Goal: Information Seeking & Learning: Learn about a topic

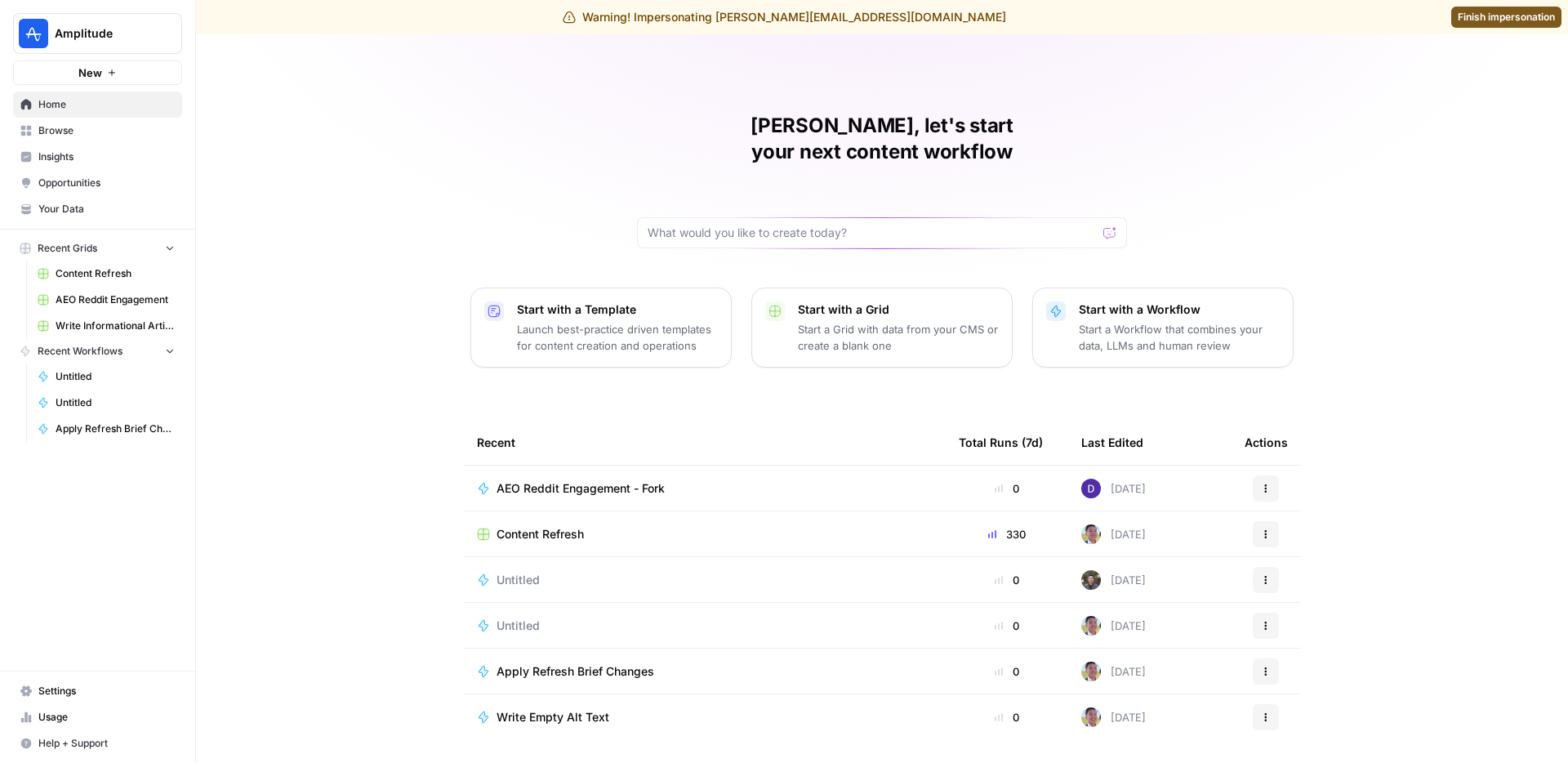
scroll to position [23, 0]
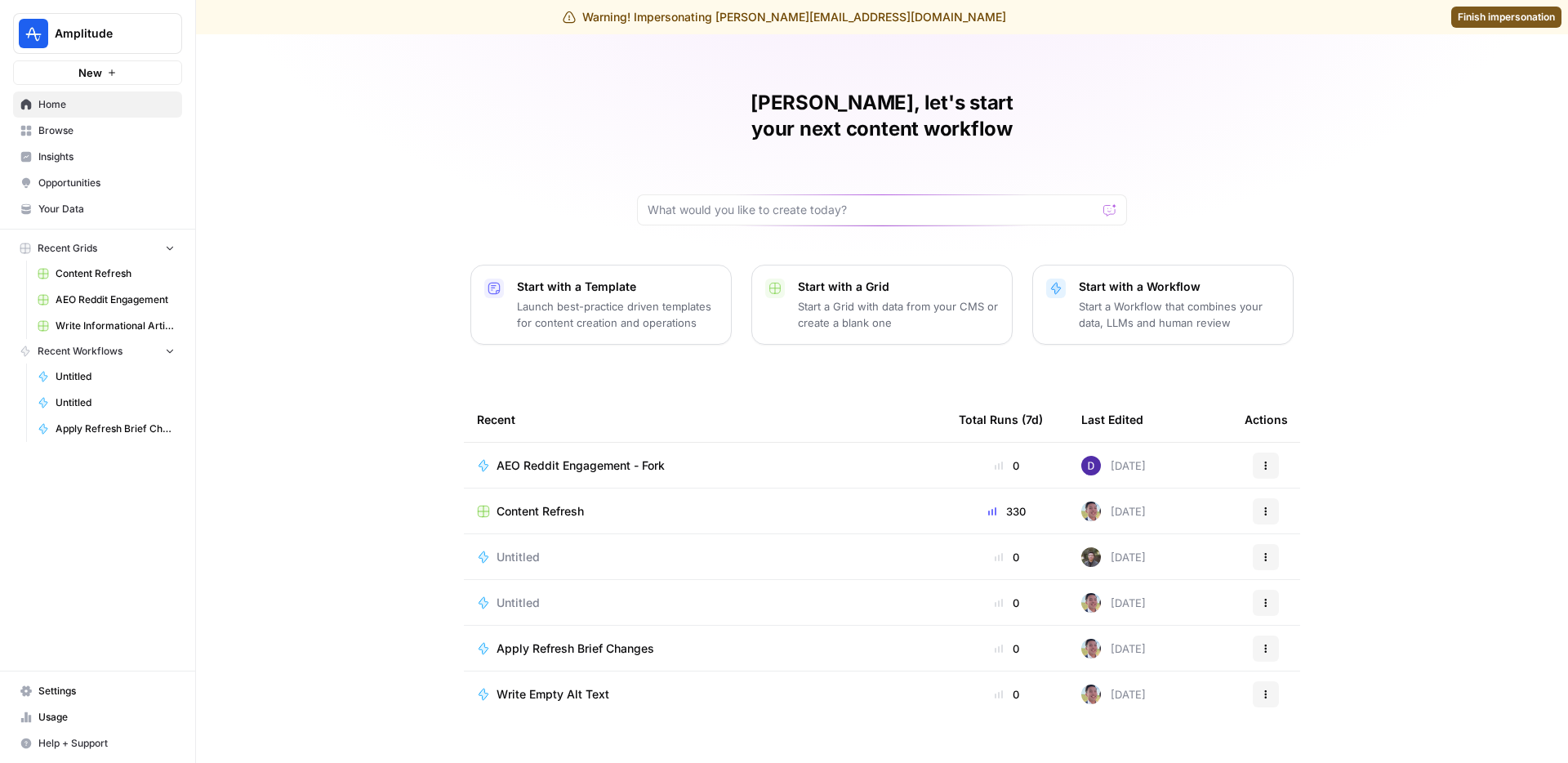
click at [70, 174] on link "Opportunities" at bounding box center [97, 183] width 169 height 26
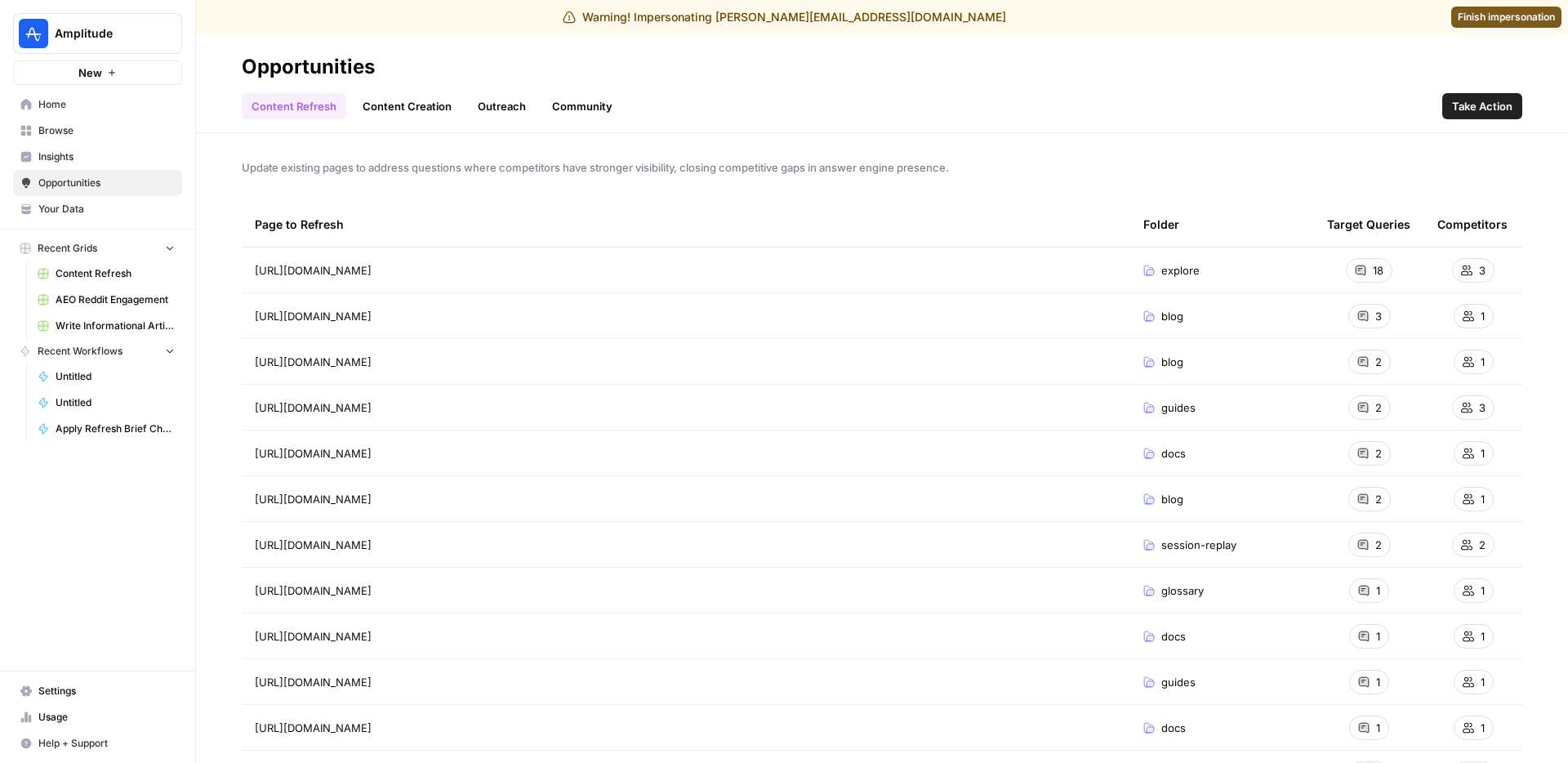
click at [420, 104] on link "Content Creation" at bounding box center [406, 106] width 109 height 26
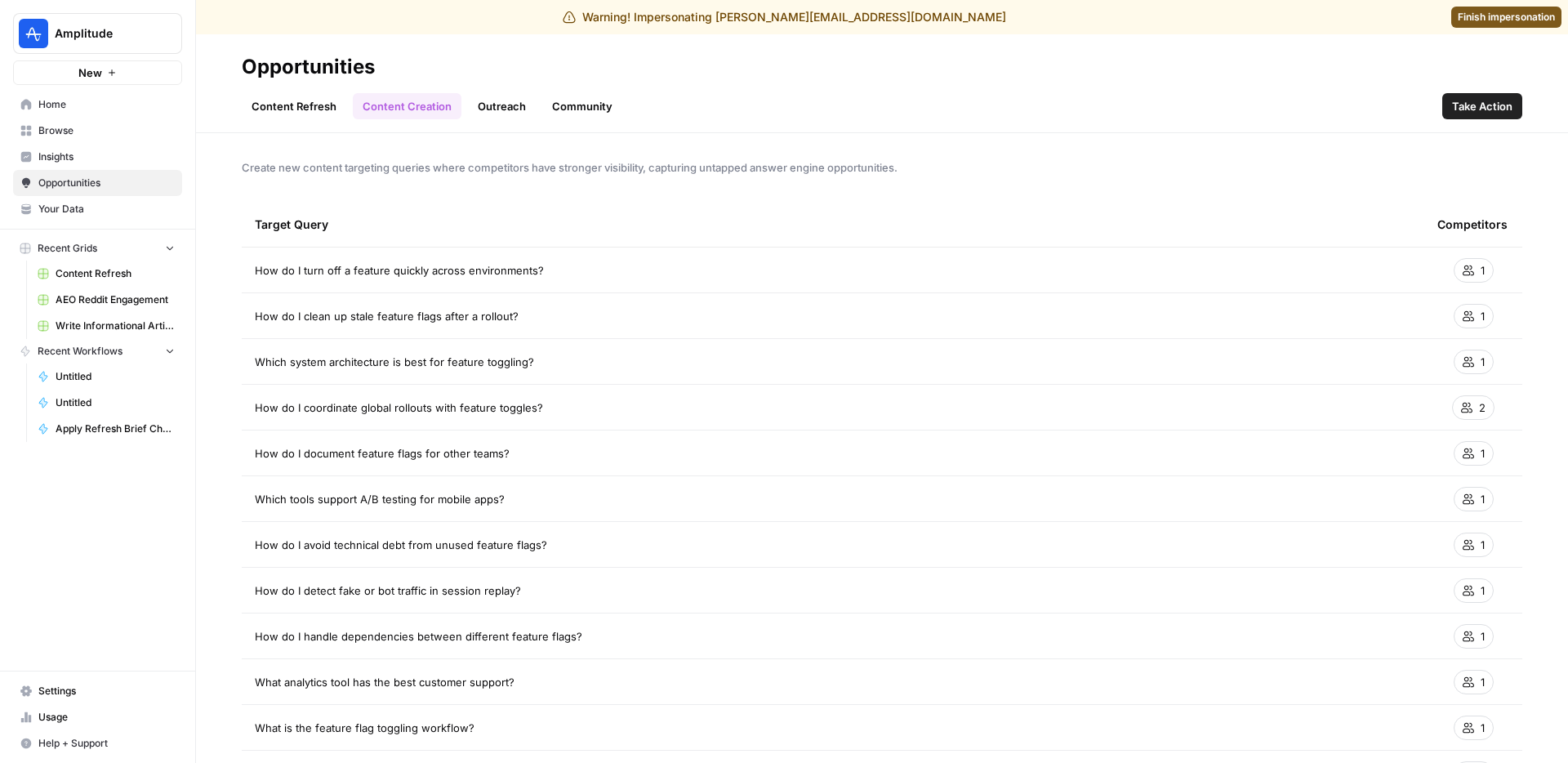
click at [299, 106] on link "Content Refresh" at bounding box center [293, 106] width 105 height 26
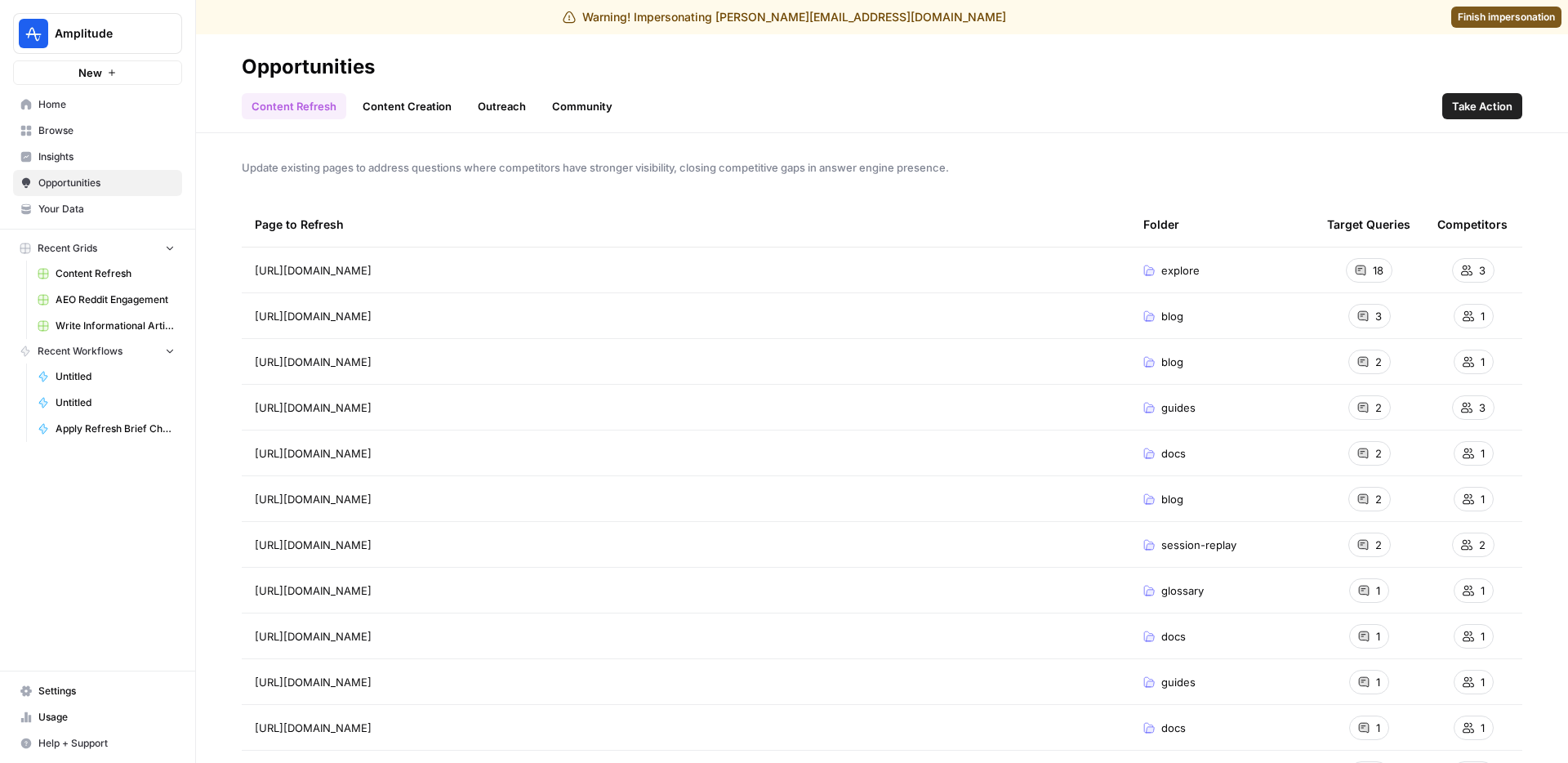
click at [56, 153] on span "Insights" at bounding box center [106, 157] width 137 height 15
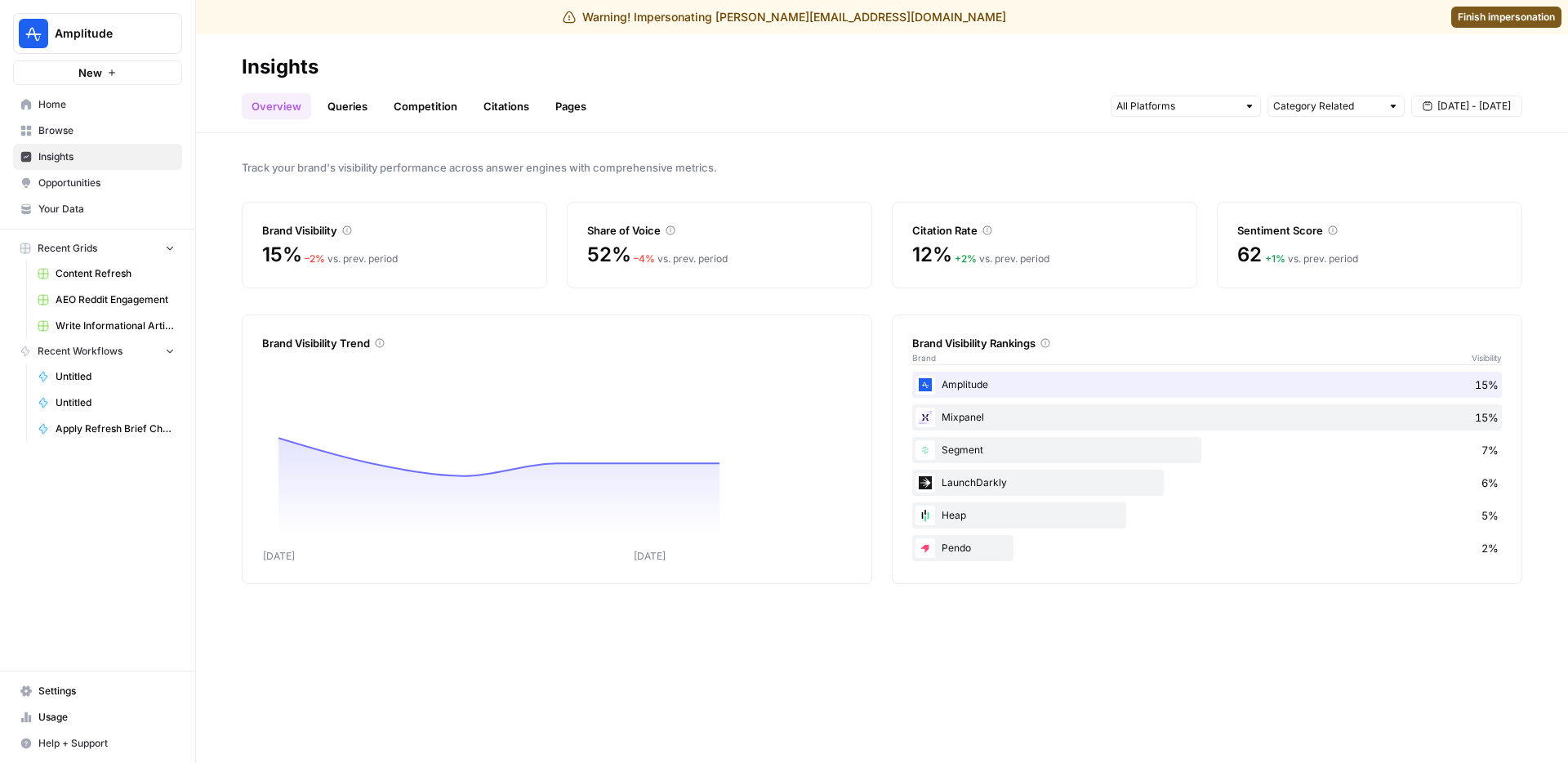
click at [508, 118] on link "Citations" at bounding box center [506, 106] width 65 height 26
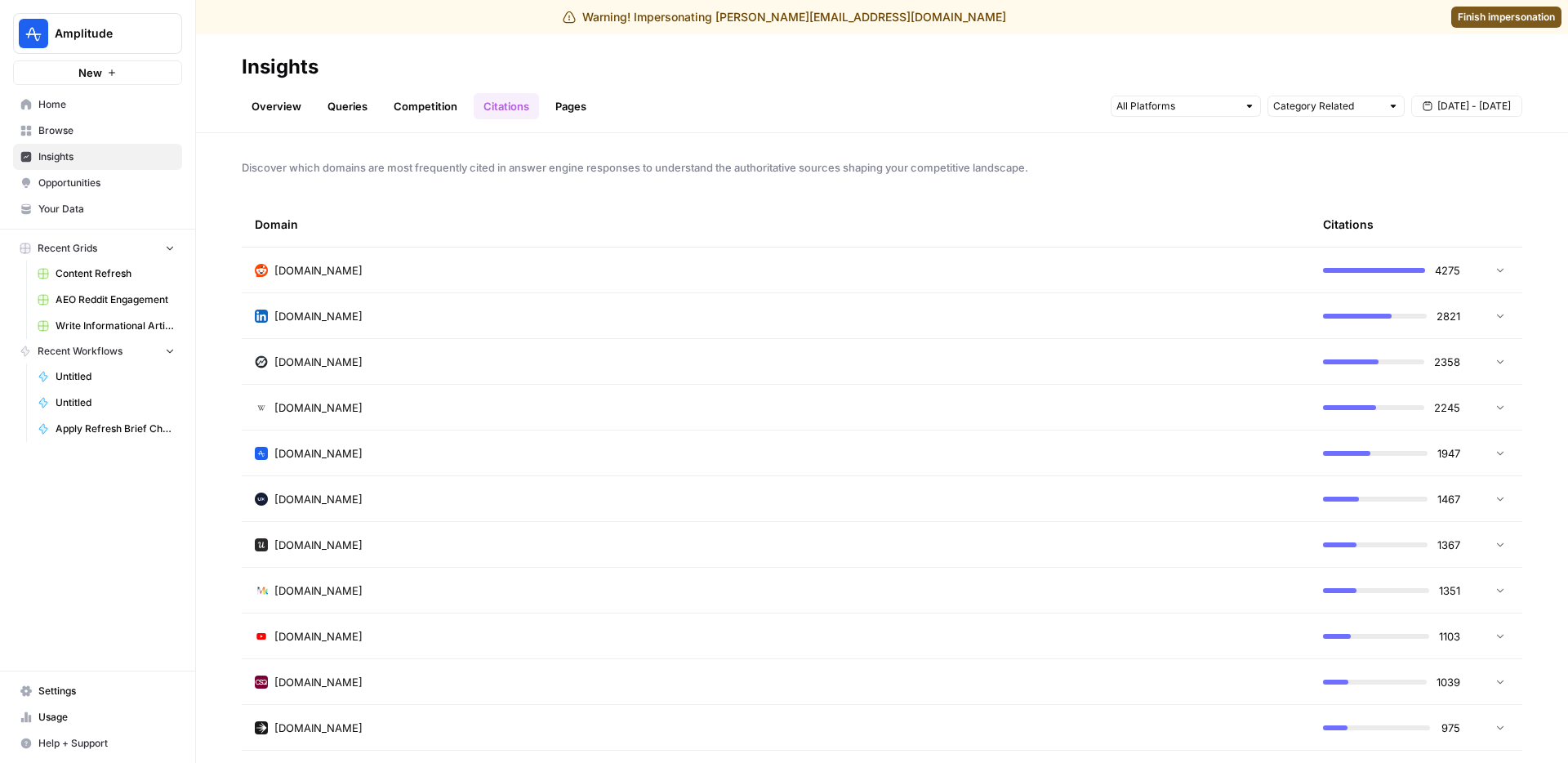
click at [150, 156] on span "Insights" at bounding box center [106, 157] width 137 height 15
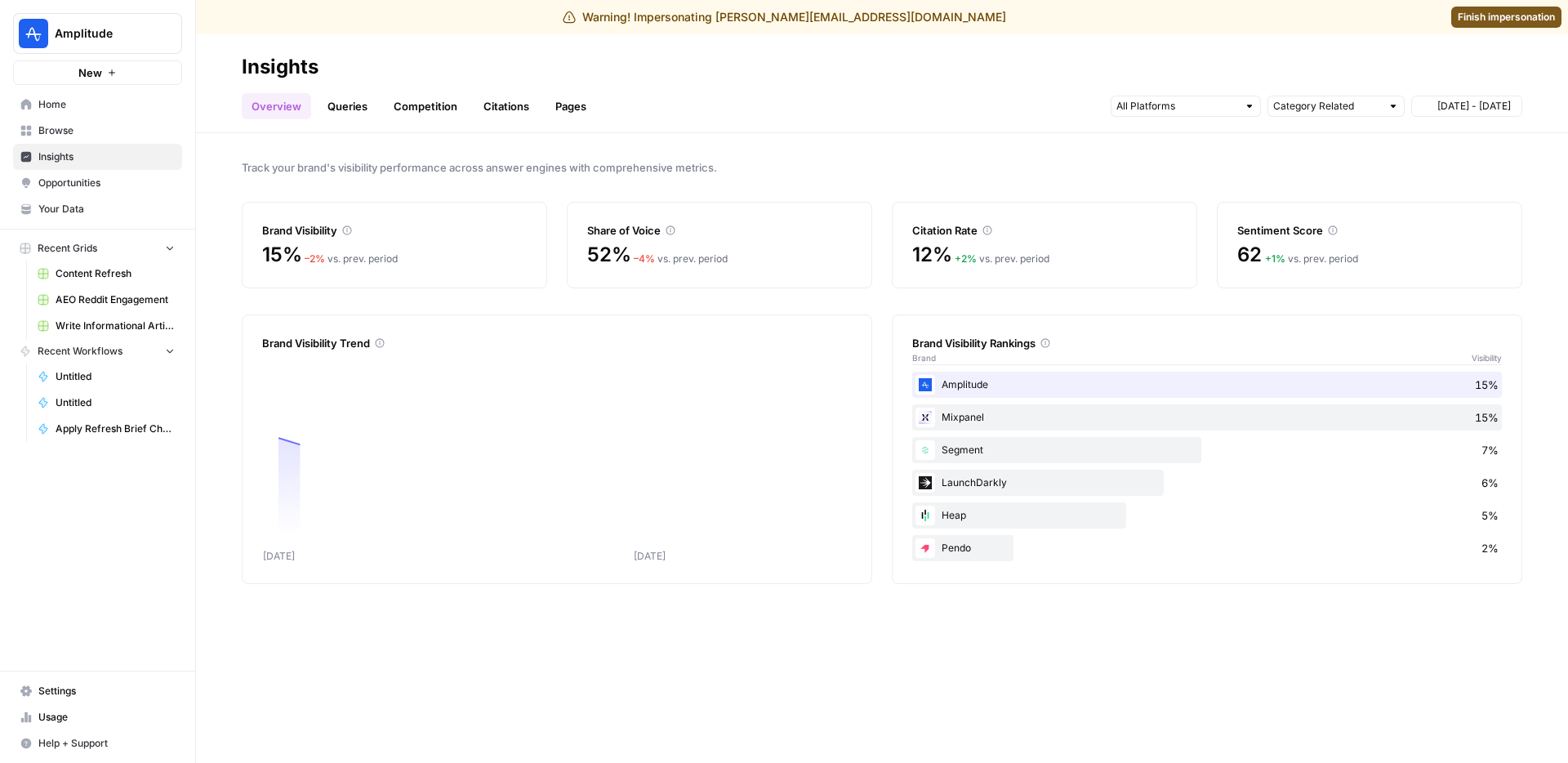
click at [118, 187] on span "Opportunities" at bounding box center [106, 183] width 137 height 15
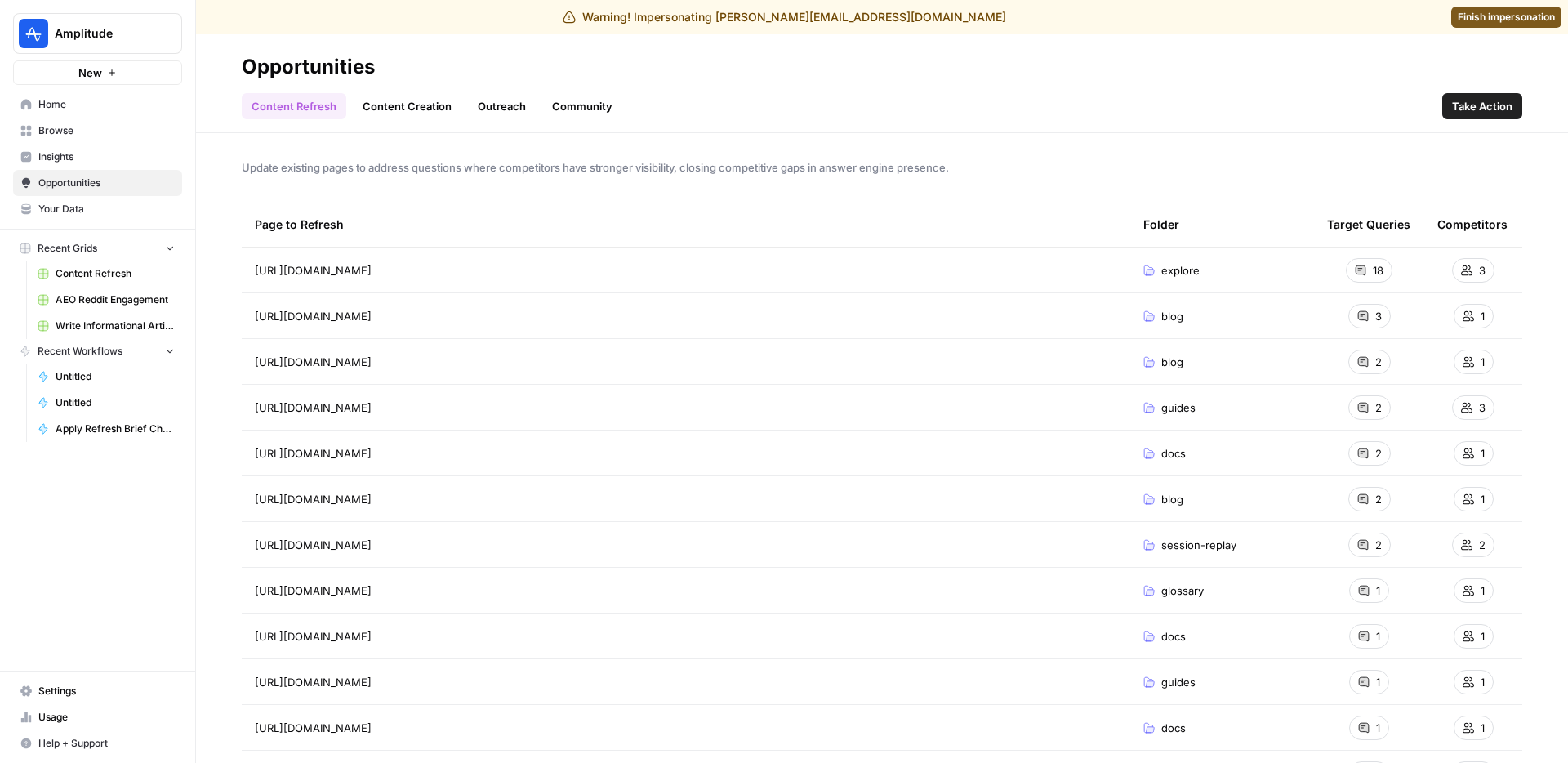
click at [486, 108] on link "Outreach" at bounding box center [502, 106] width 68 height 26
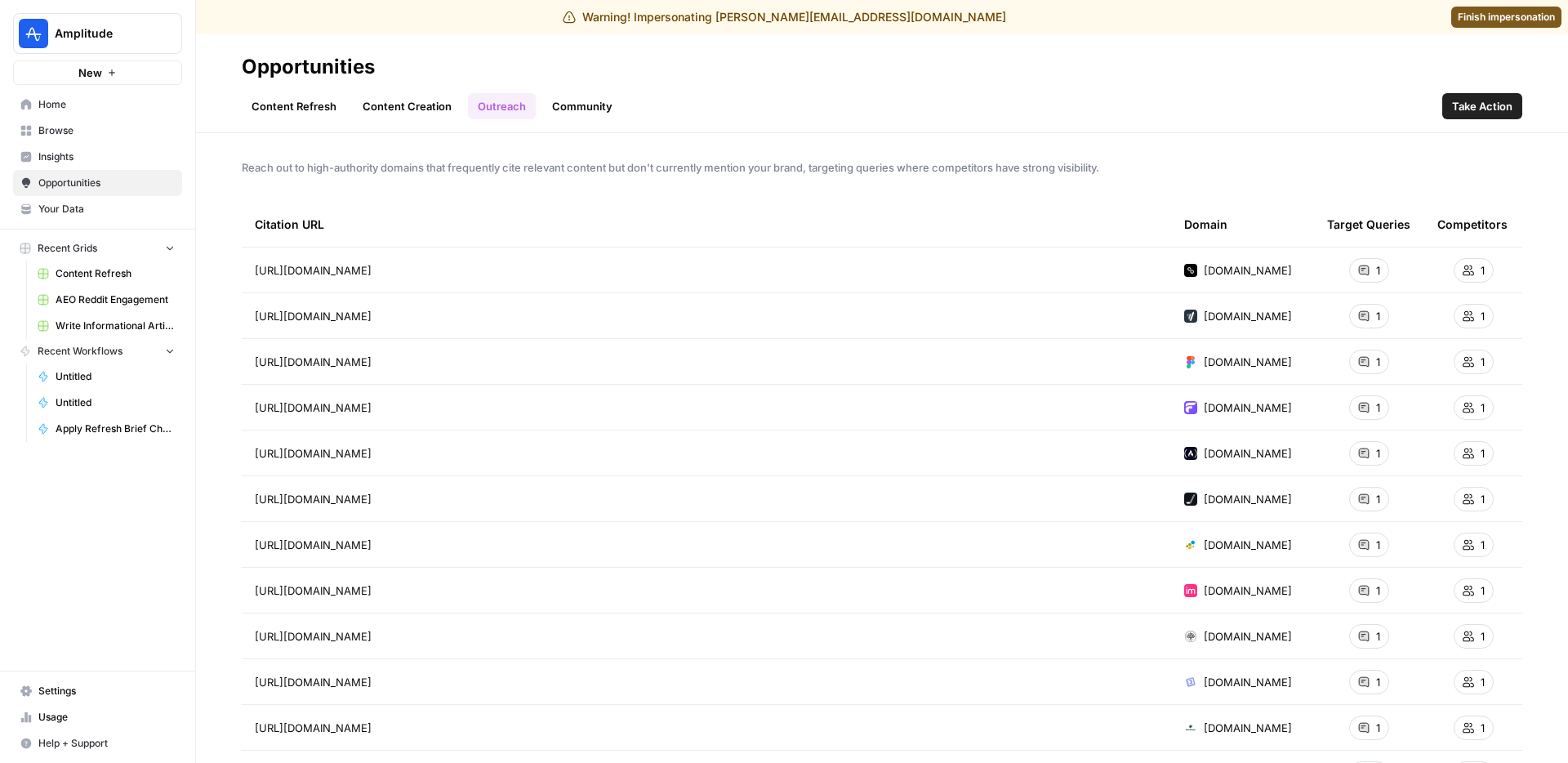
scroll to position [26, 0]
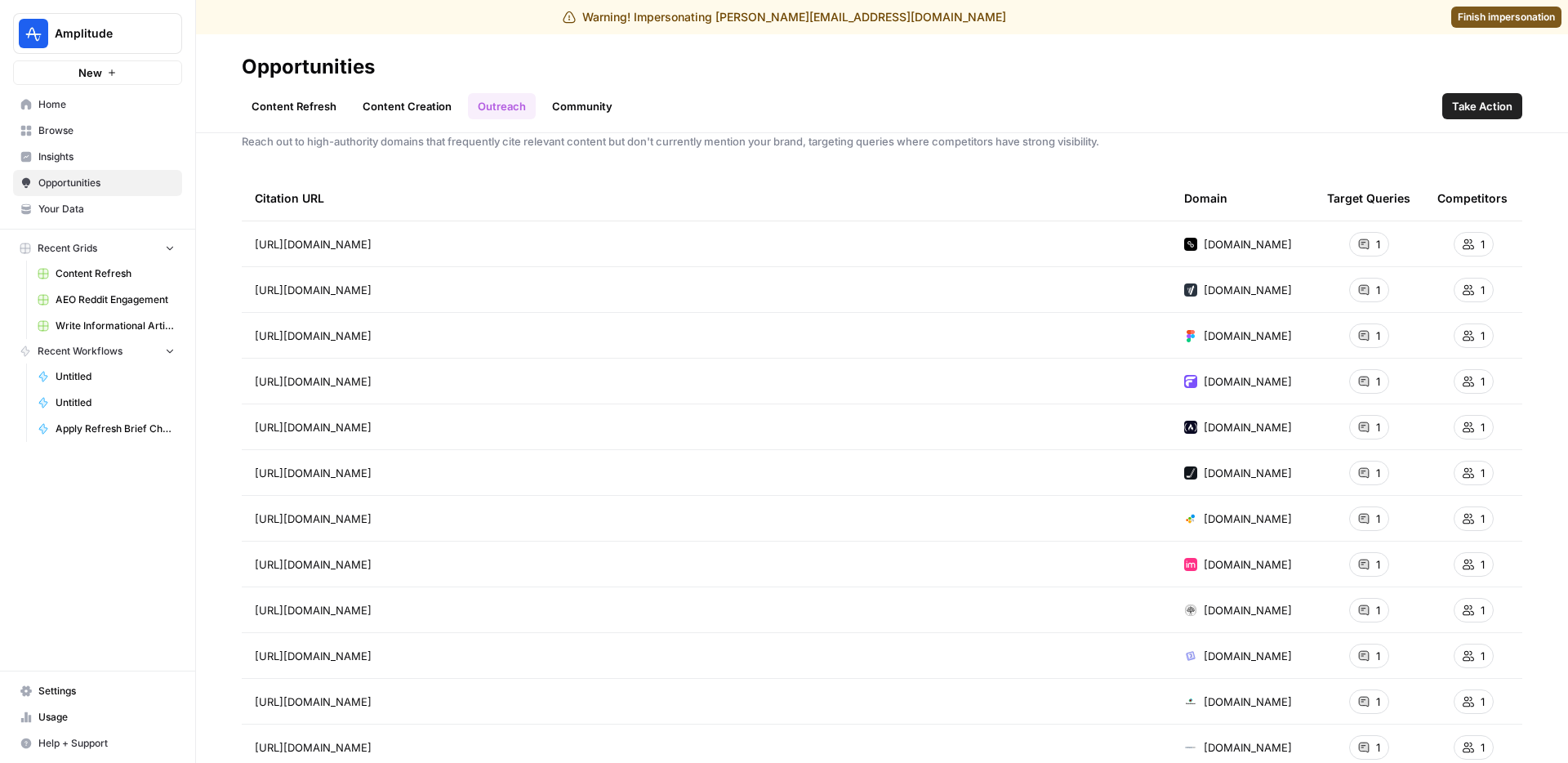
click at [496, 207] on div "Citation URL" at bounding box center [706, 198] width 903 height 45
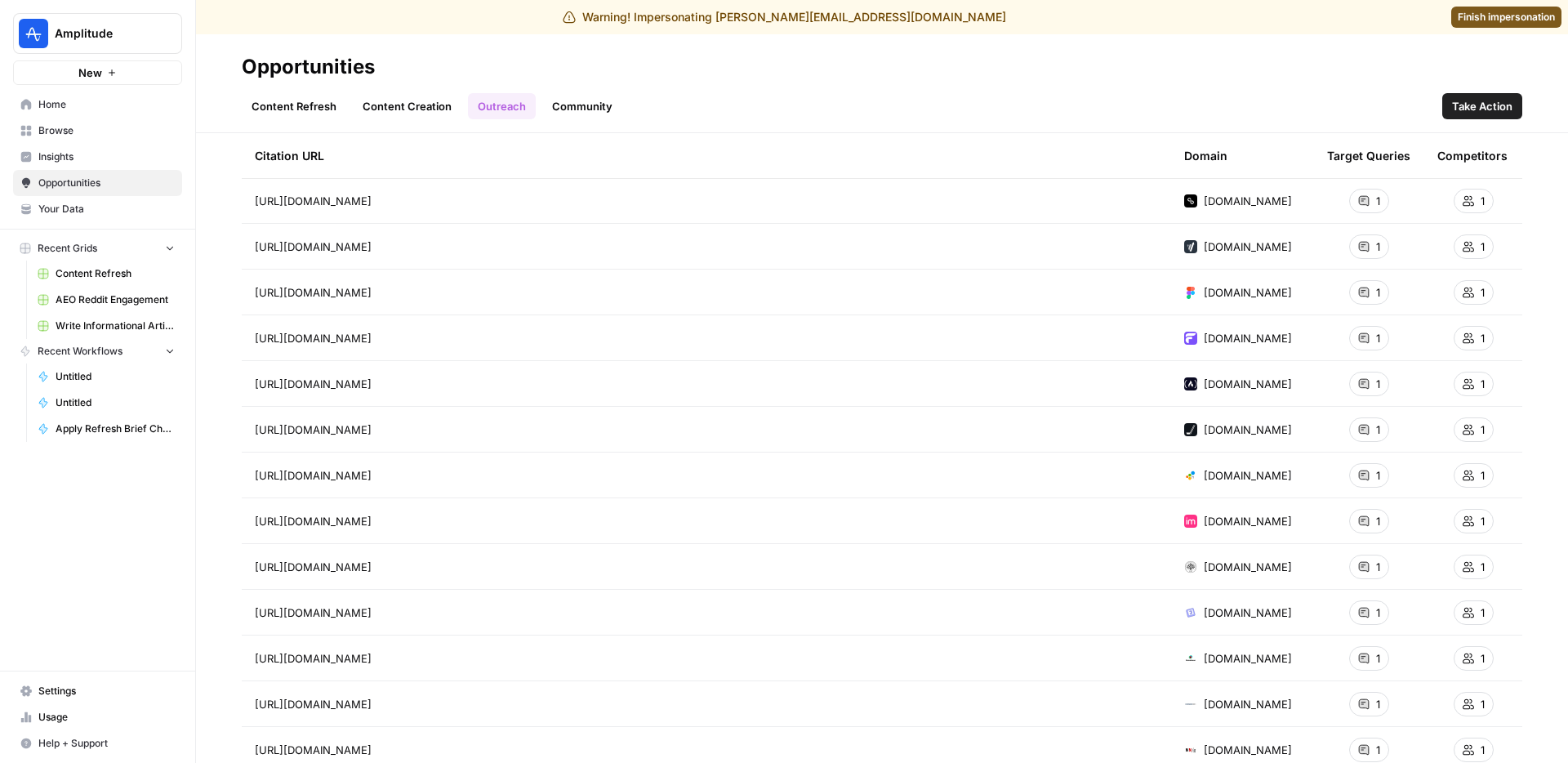
scroll to position [72, 0]
click at [371, 287] on span "https://www.figma.com/resource-library/user-flow/" at bounding box center [312, 290] width 117 height 16
click at [577, 97] on link "Community" at bounding box center [582, 106] width 80 height 26
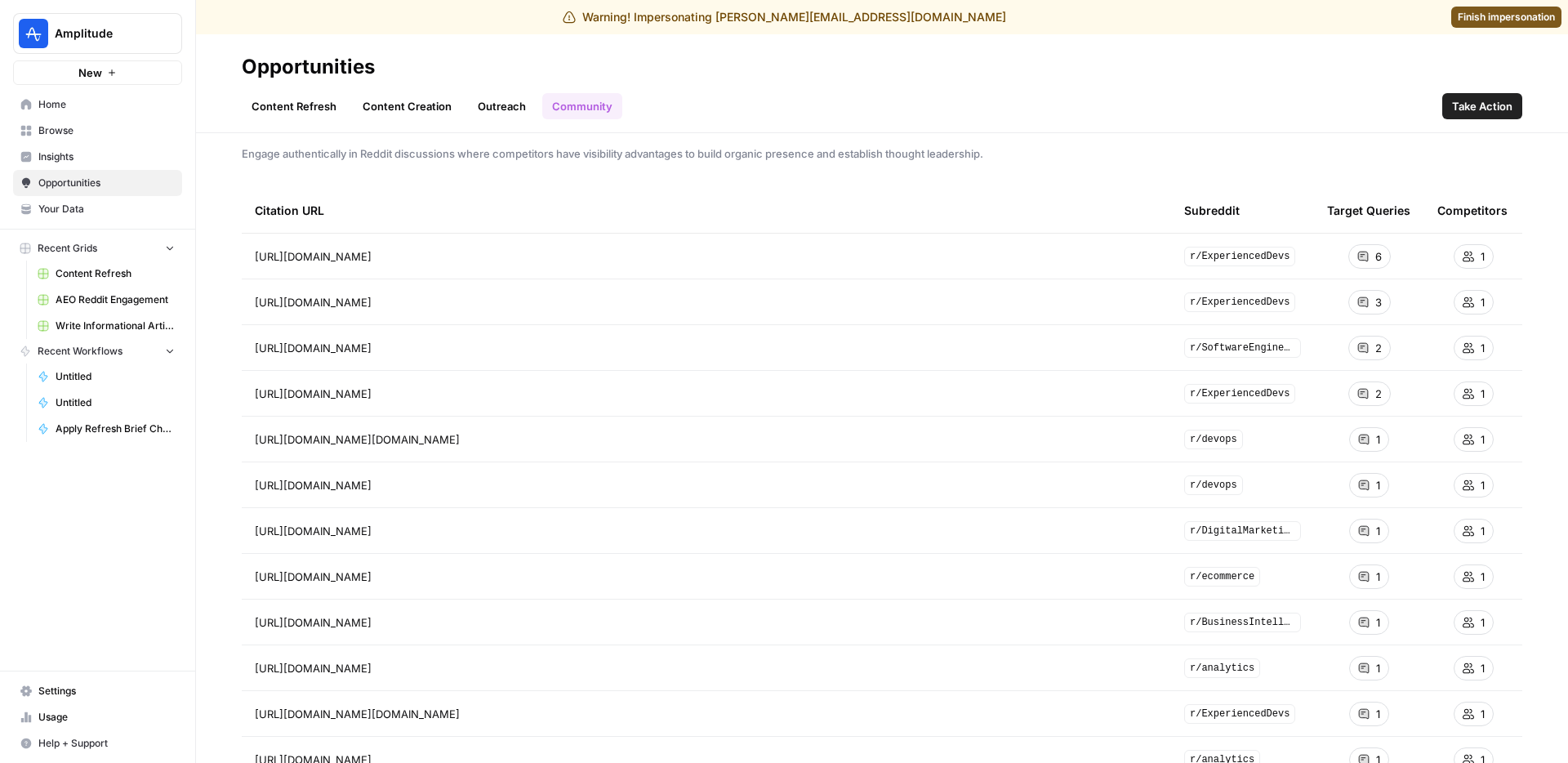
scroll to position [20, 0]
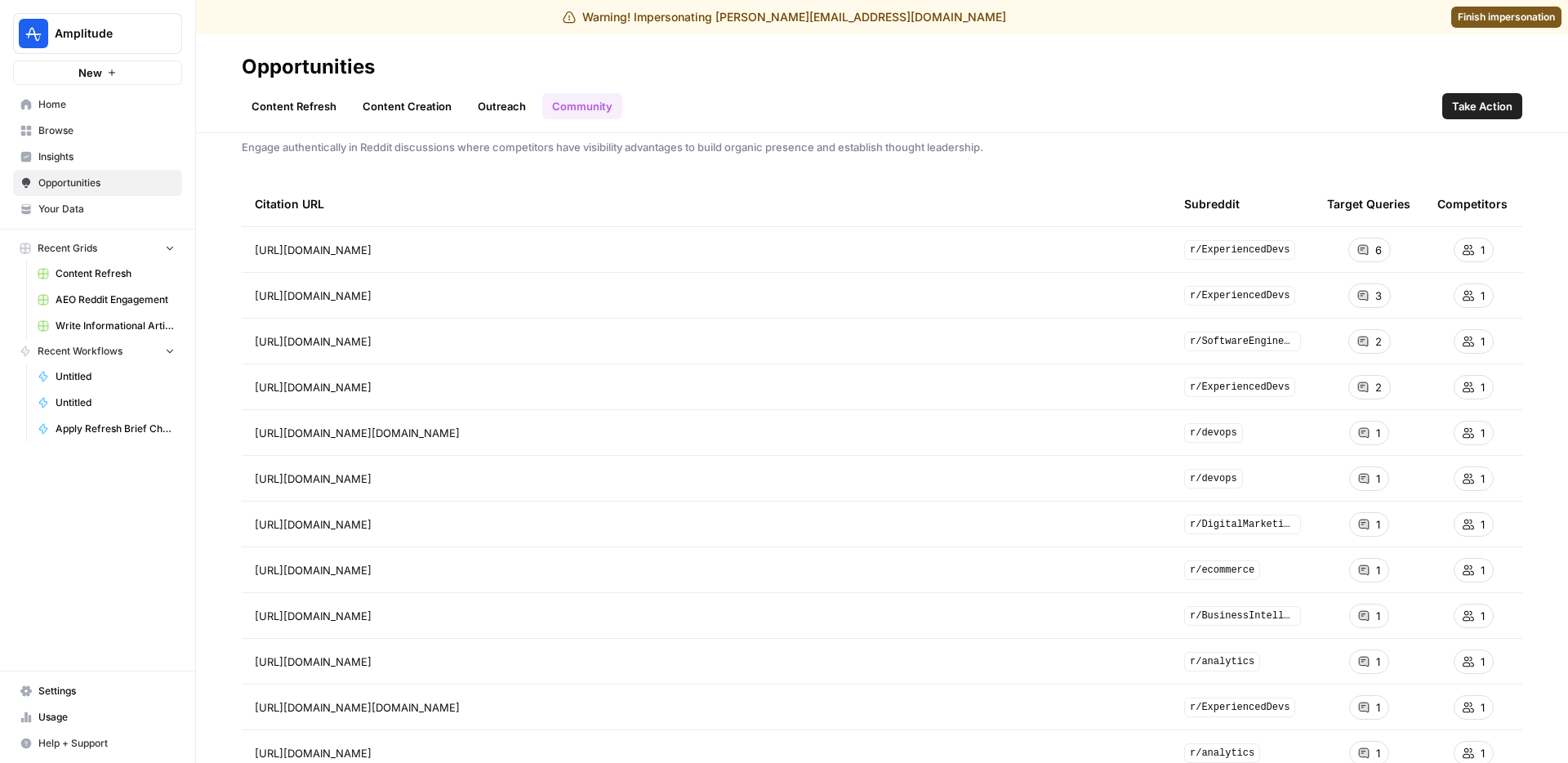
click at [497, 110] on link "Outreach" at bounding box center [502, 106] width 68 height 26
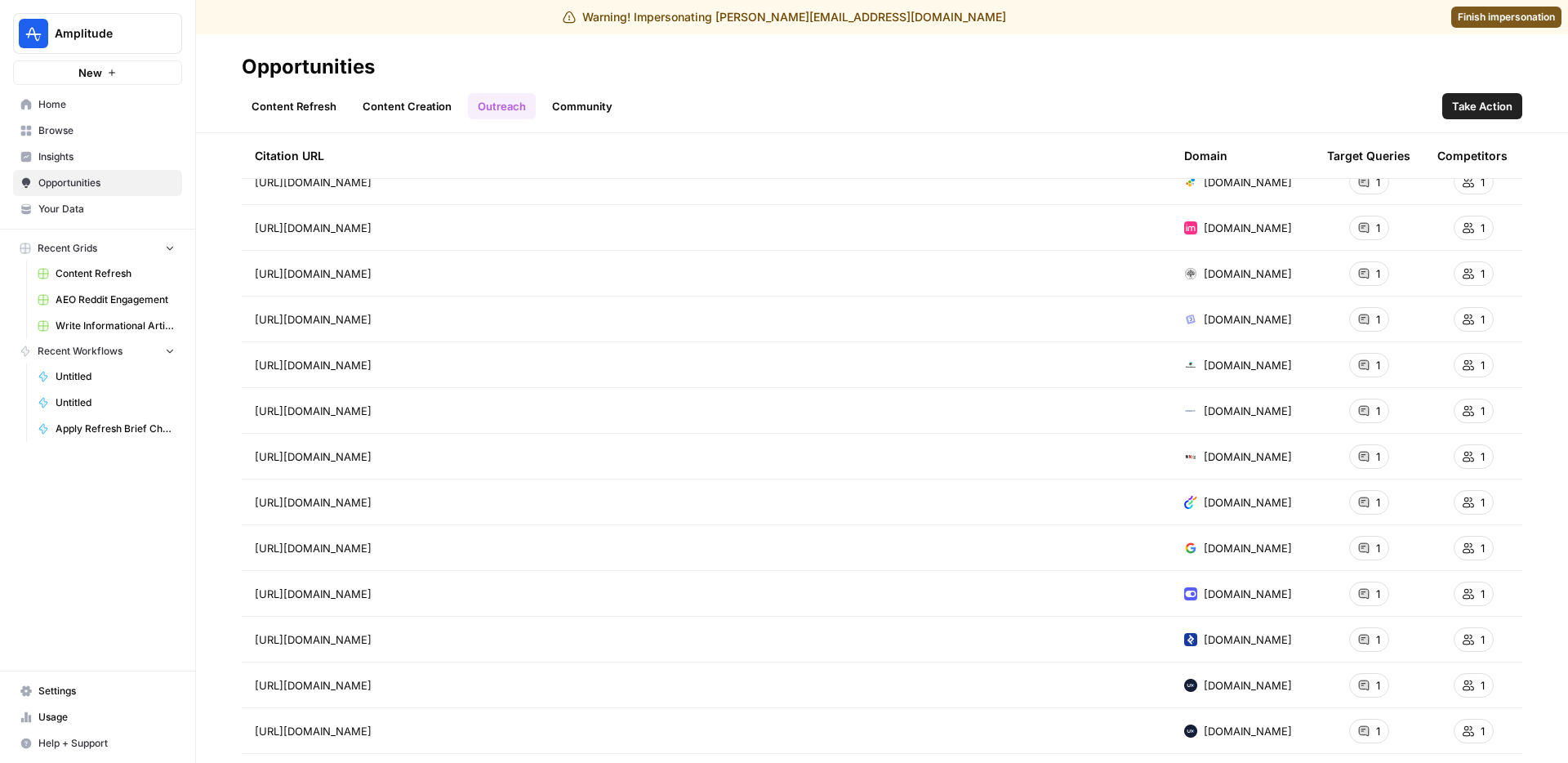
scroll to position [425, 0]
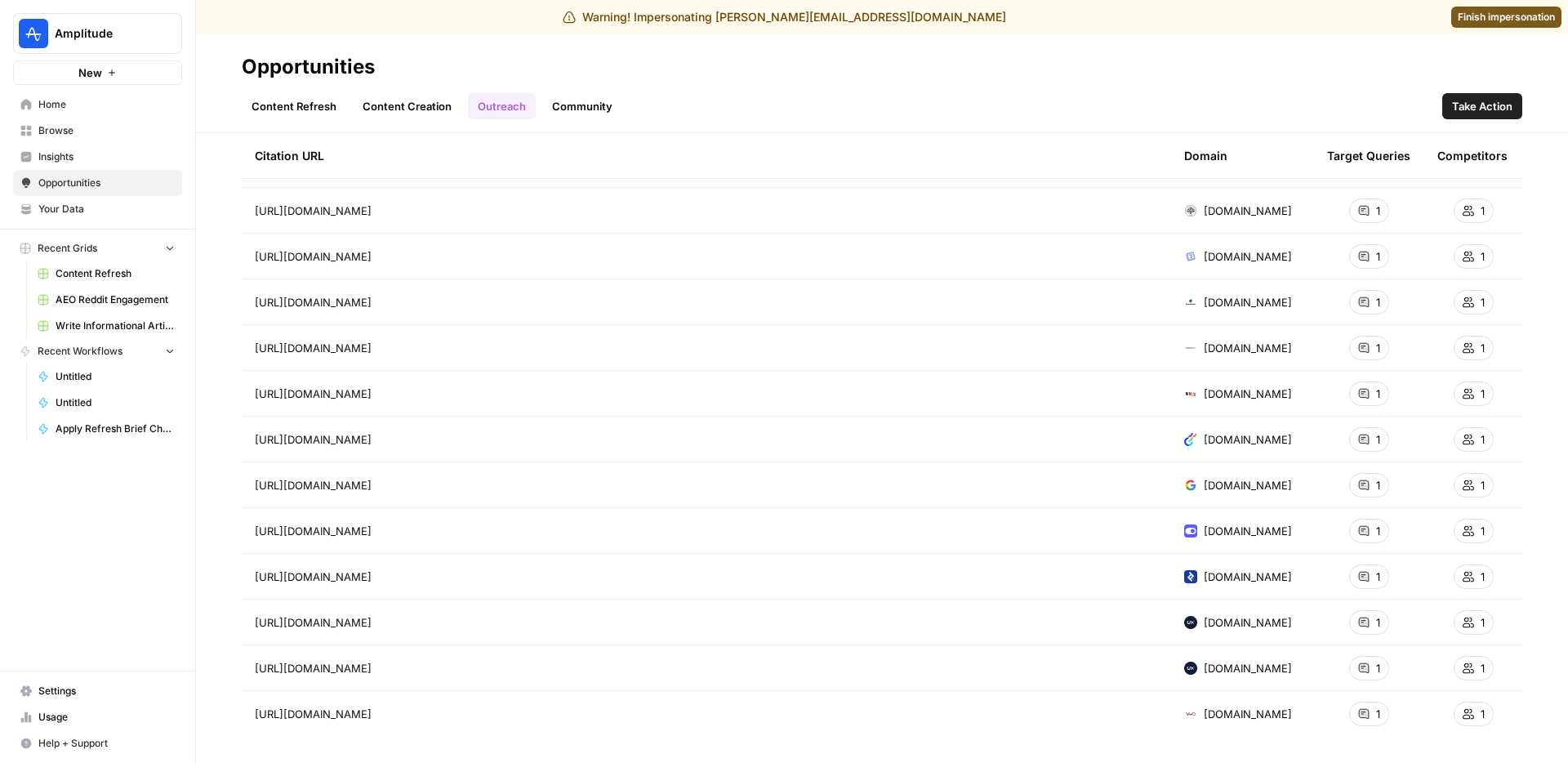
click at [487, 450] on td "https://www.optimizely.com/optimization-glossary/user-flow/" at bounding box center [706, 438] width 929 height 45
click at [115, 151] on span "Insights" at bounding box center [106, 157] width 137 height 15
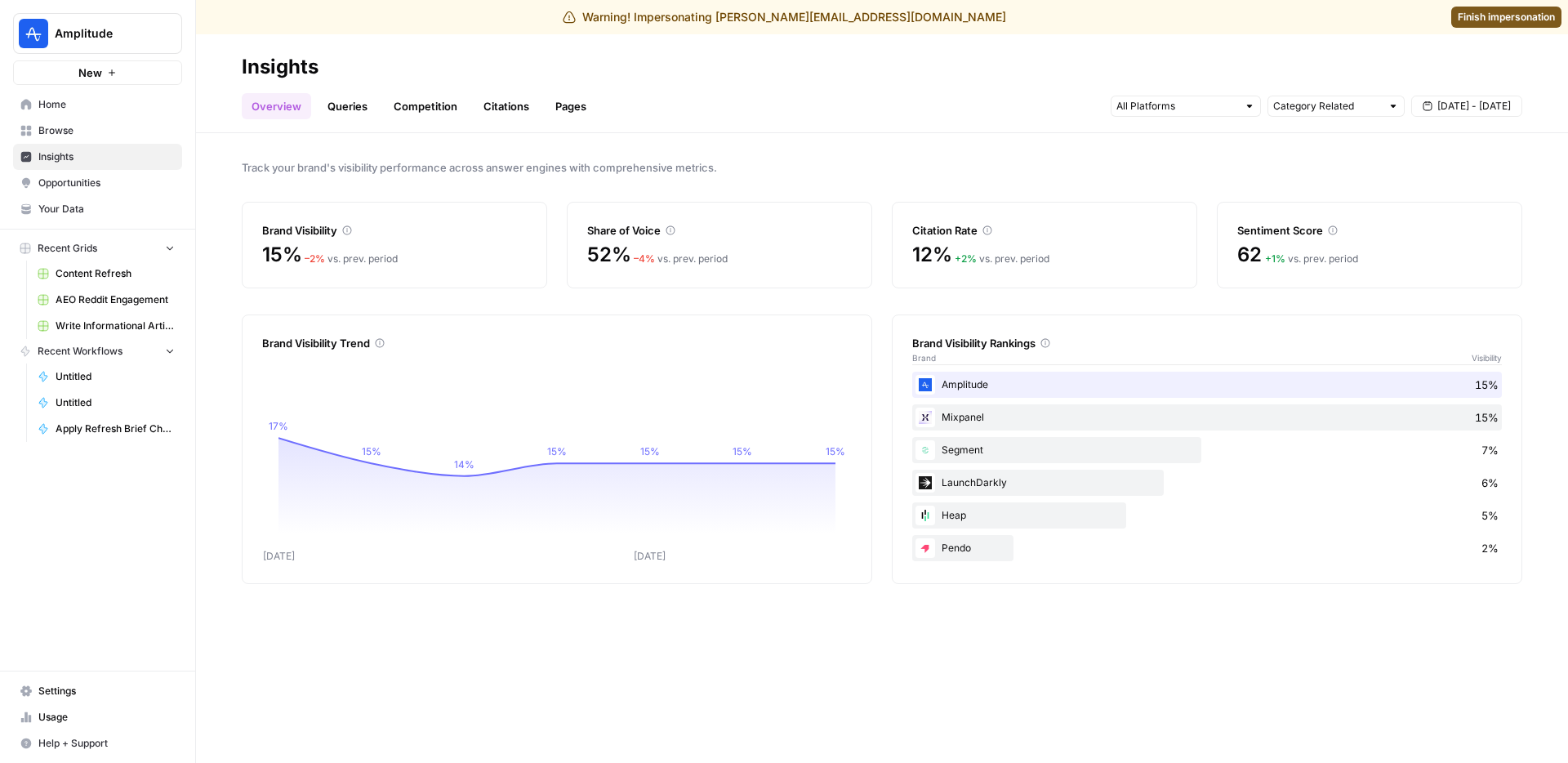
click at [504, 100] on link "Citations" at bounding box center [506, 106] width 65 height 26
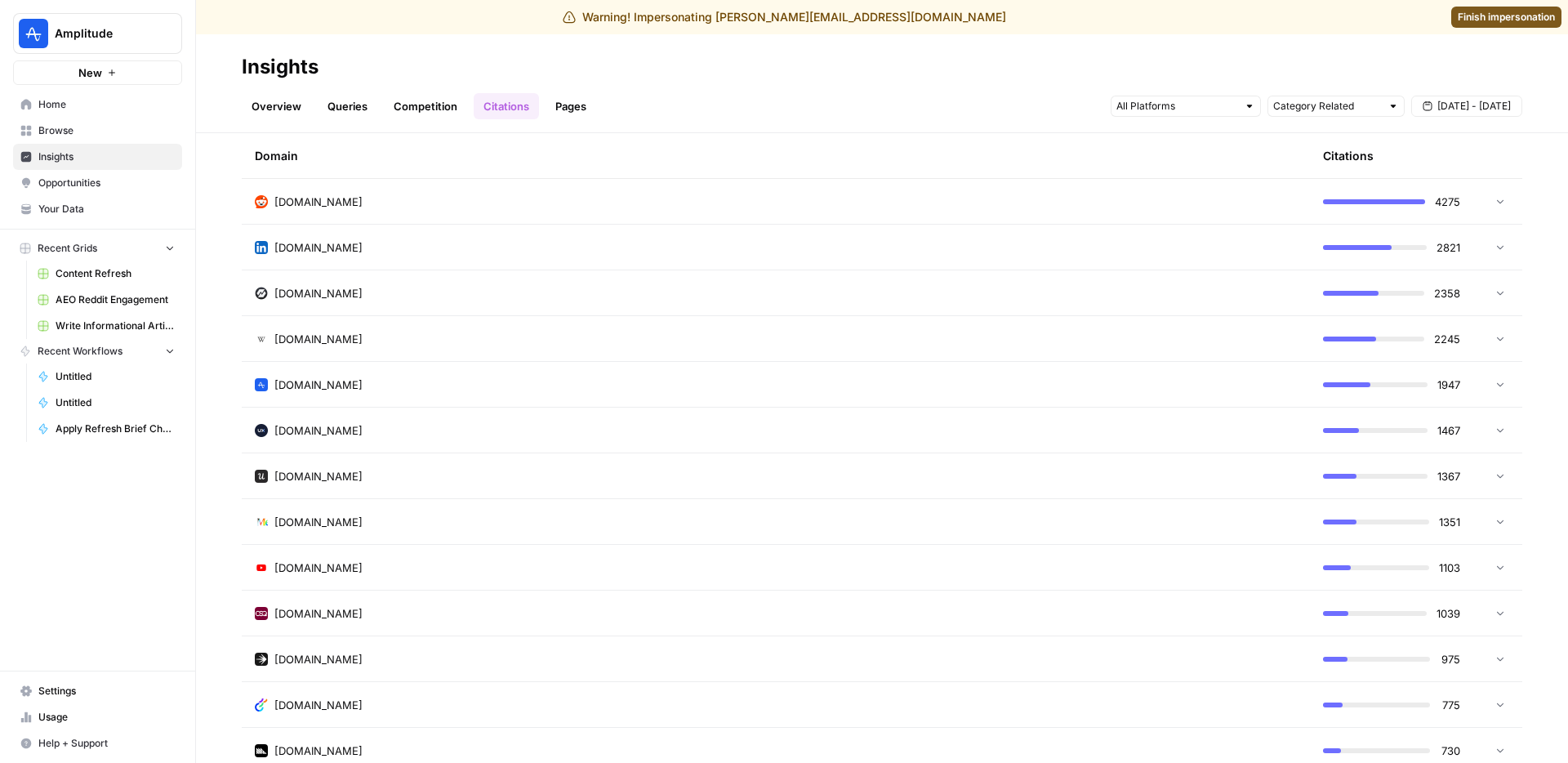
scroll to position [68, 0]
click at [267, 98] on link "Overview" at bounding box center [276, 106] width 70 height 26
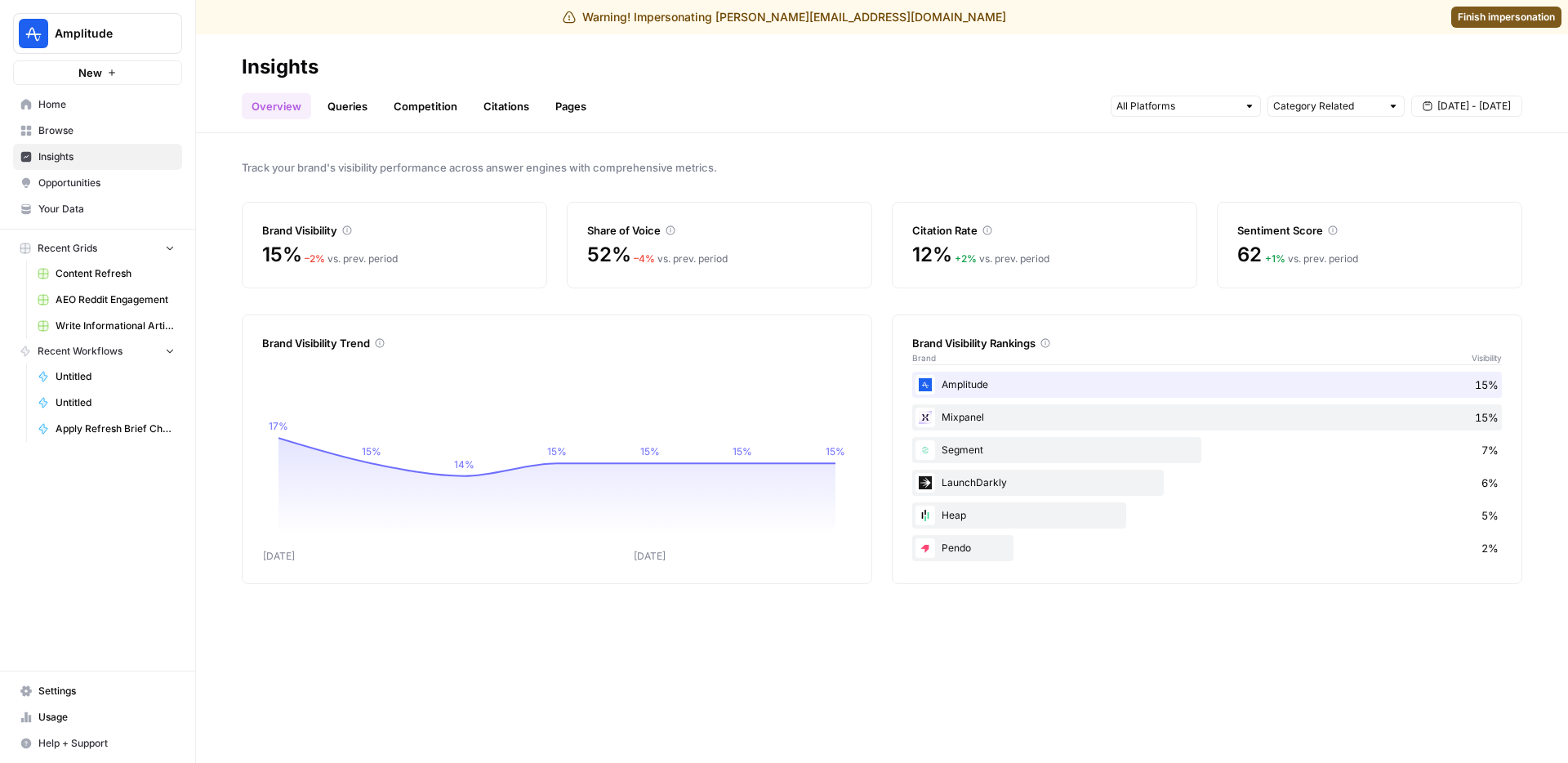
click at [359, 108] on link "Queries" at bounding box center [347, 106] width 60 height 26
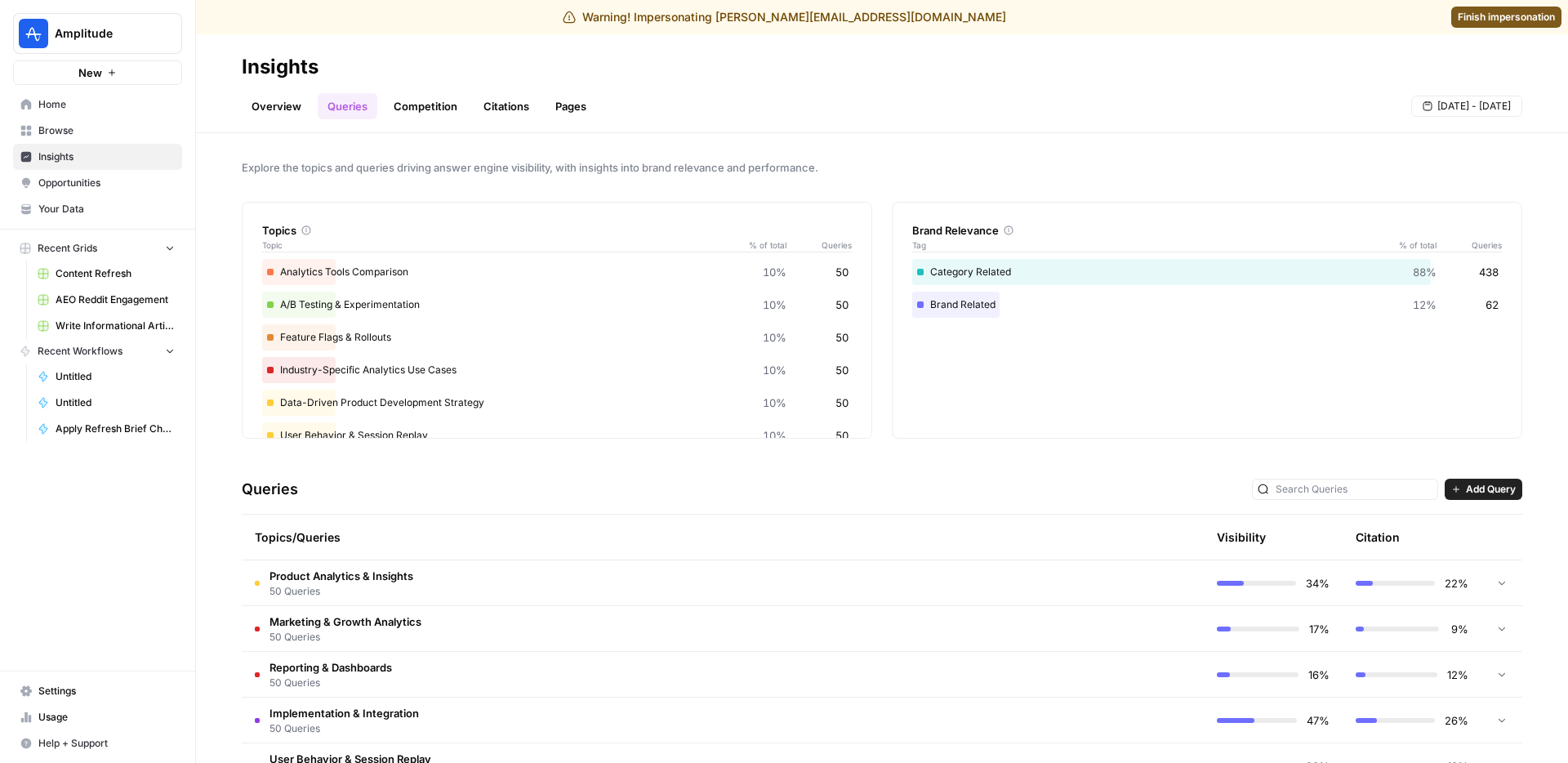
click at [412, 106] on link "Competition" at bounding box center [425, 106] width 83 height 26
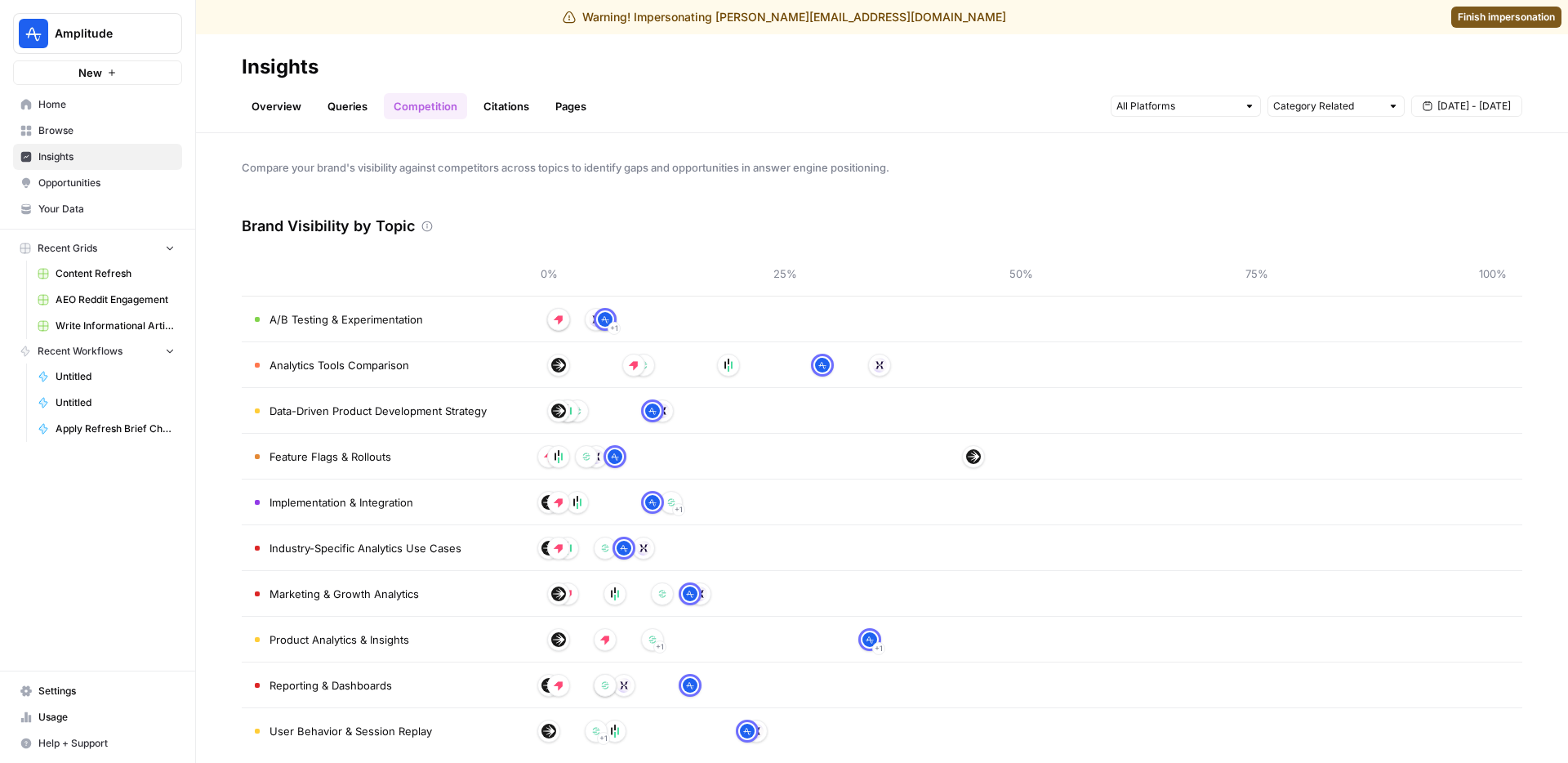
click at [490, 107] on link "Citations" at bounding box center [506, 106] width 65 height 26
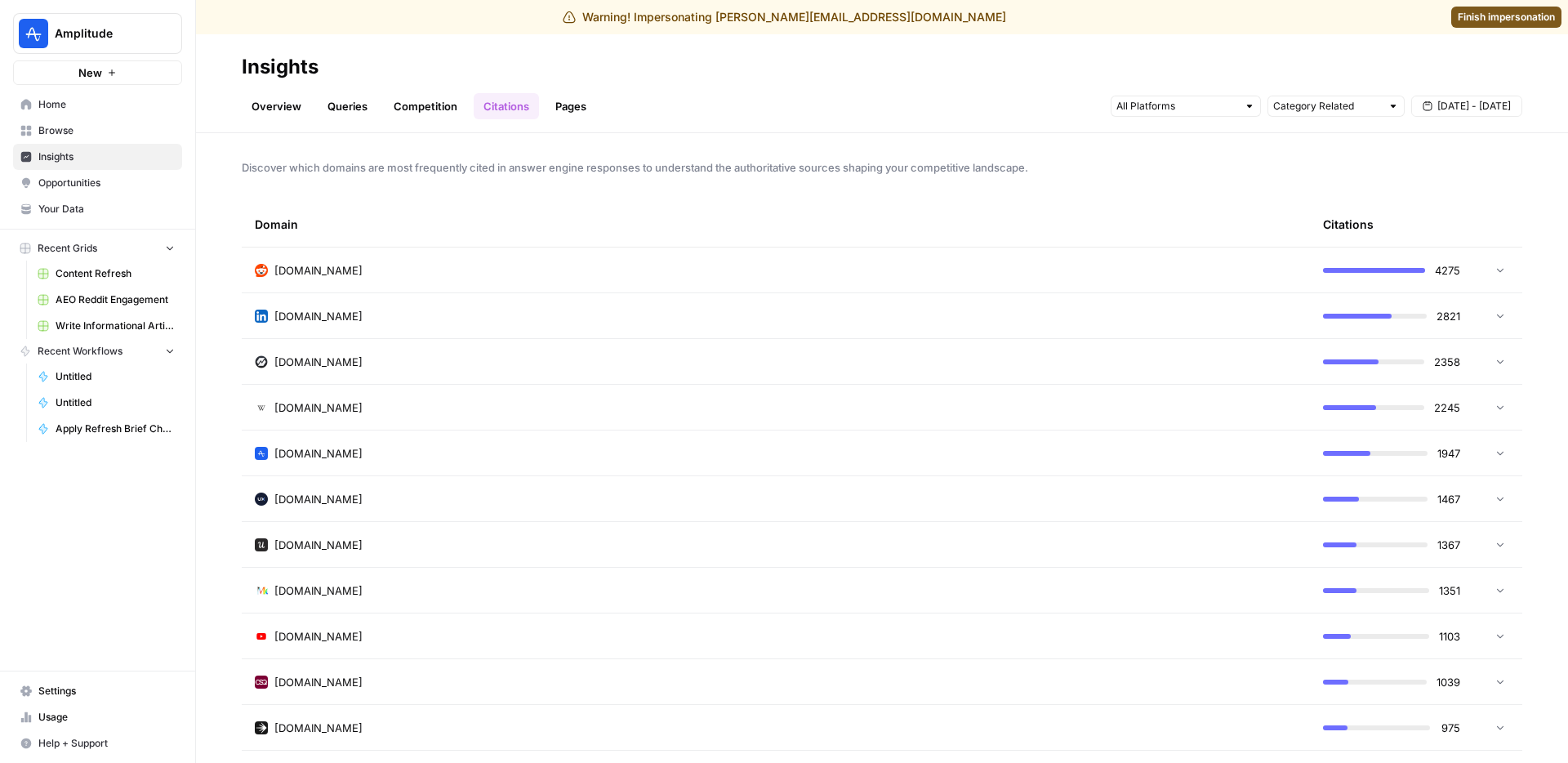
click at [579, 97] on link "Pages" at bounding box center [571, 106] width 51 height 26
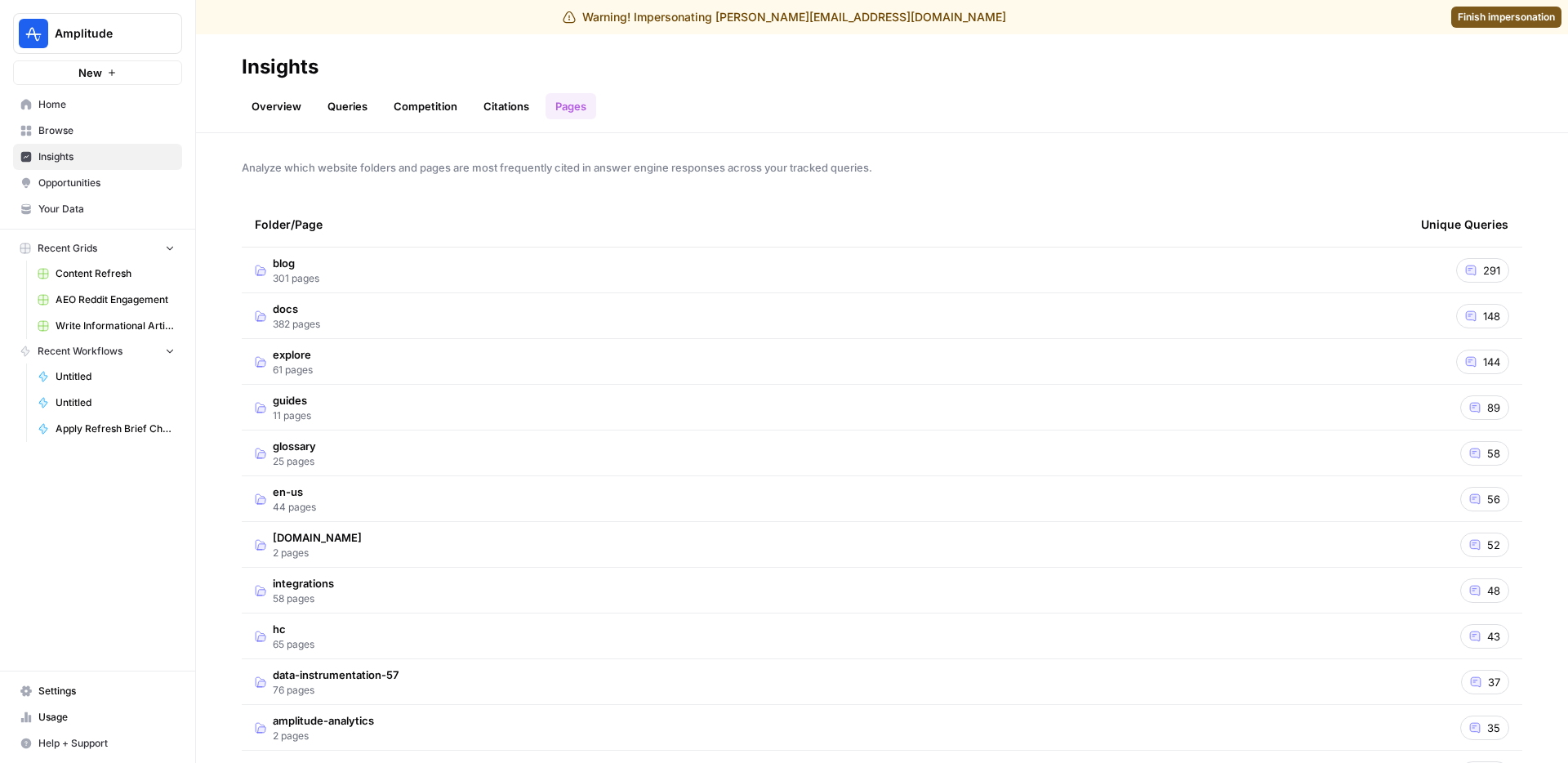
click at [252, 105] on link "Overview" at bounding box center [276, 106] width 70 height 26
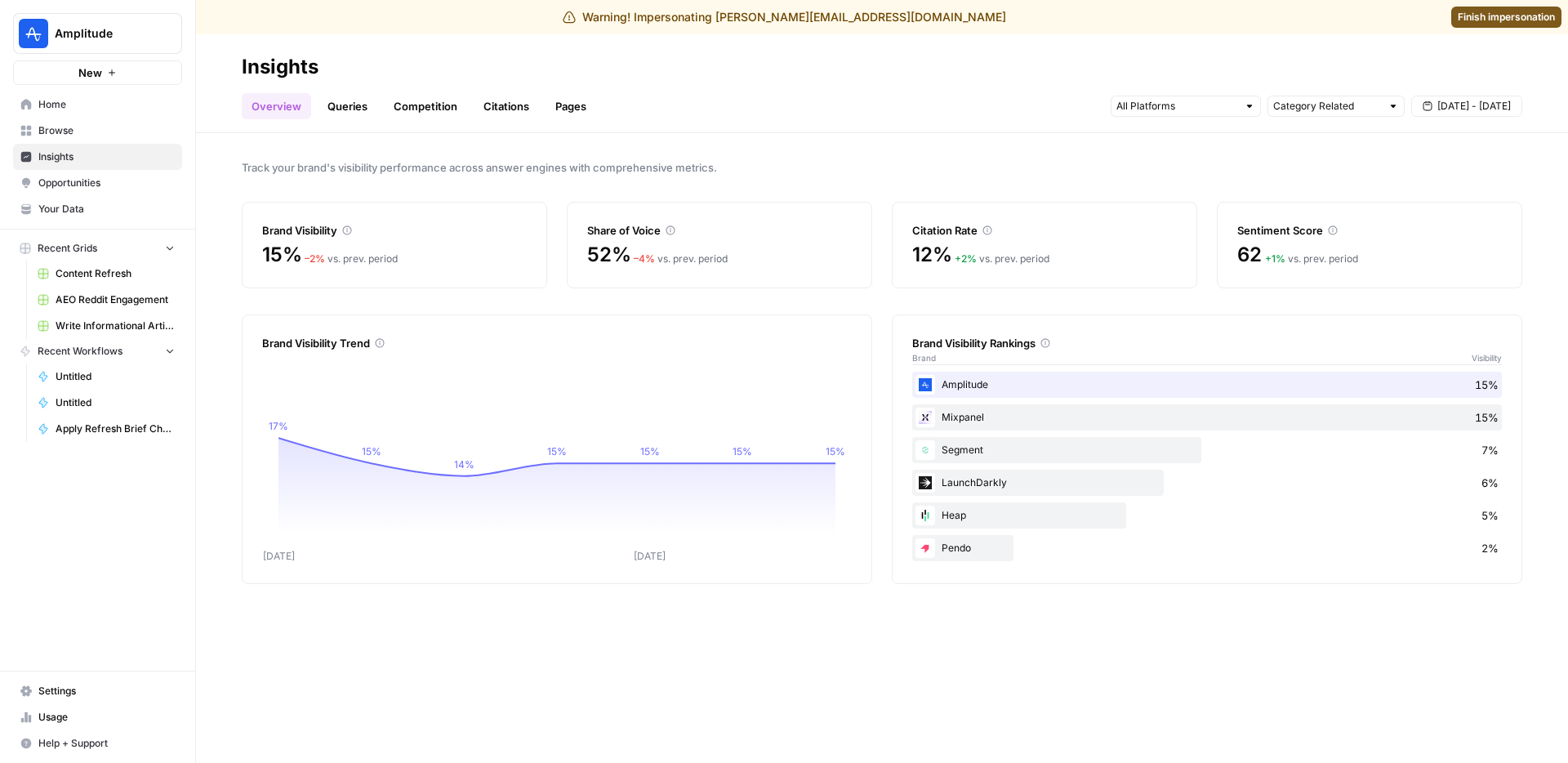
click at [649, 41] on header "Insights Overview Queries Competition Citations Pages Category Related Aug 28 -…" at bounding box center [881, 83] width 1371 height 99
click at [438, 102] on link "Competition" at bounding box center [425, 106] width 83 height 26
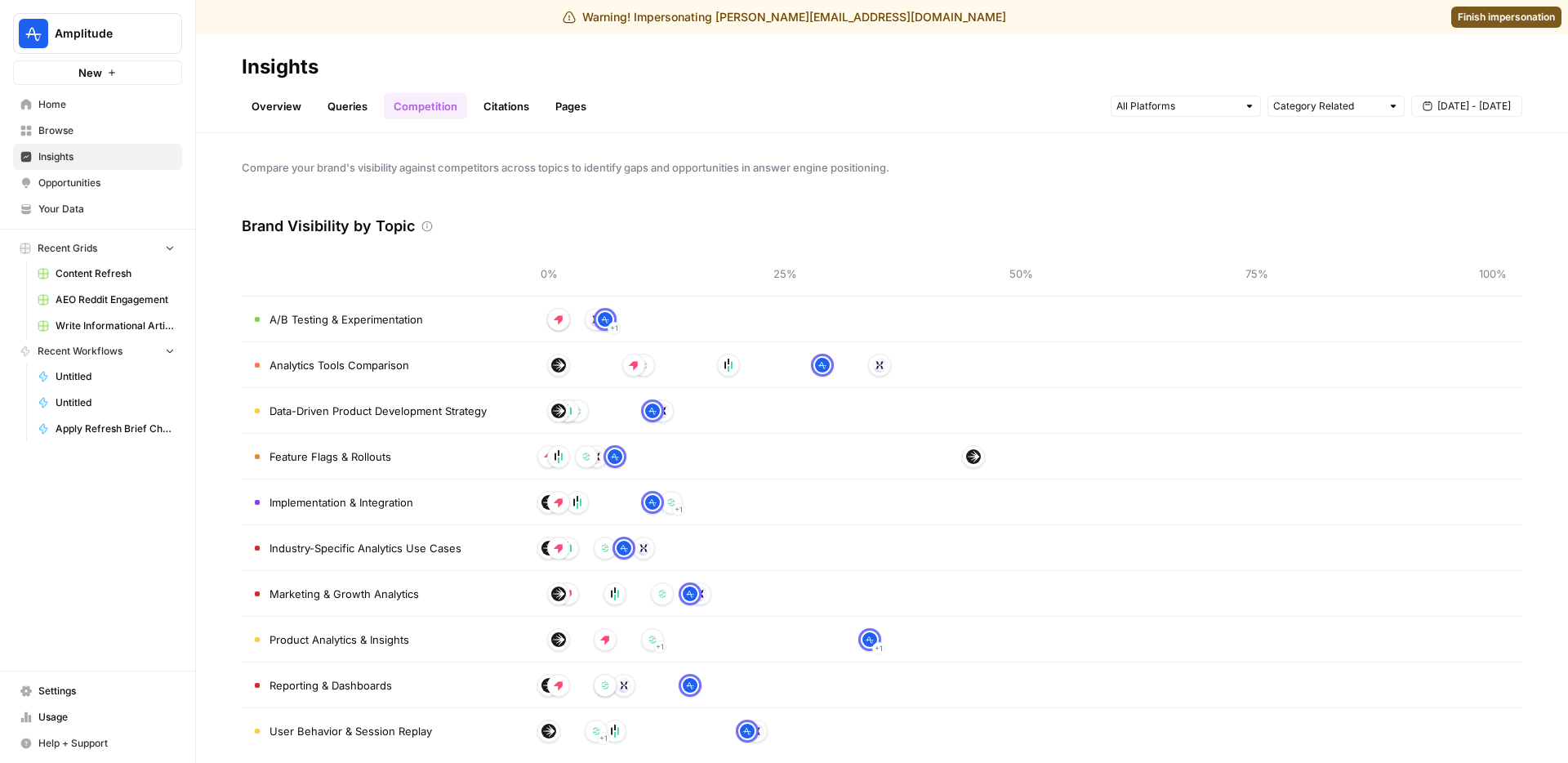
click at [505, 105] on link "Citations" at bounding box center [506, 106] width 65 height 26
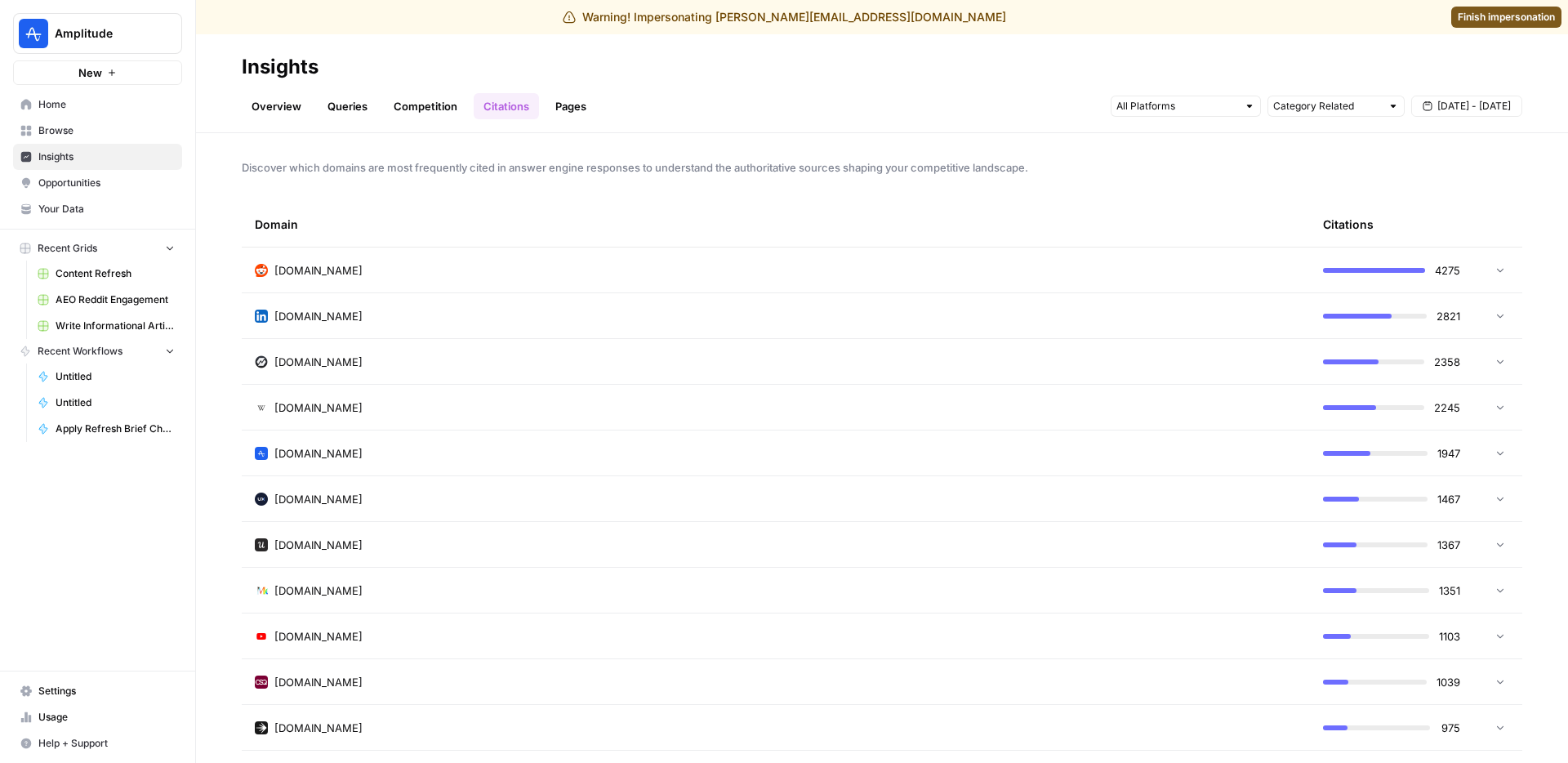
click at [577, 104] on link "Pages" at bounding box center [571, 106] width 51 height 26
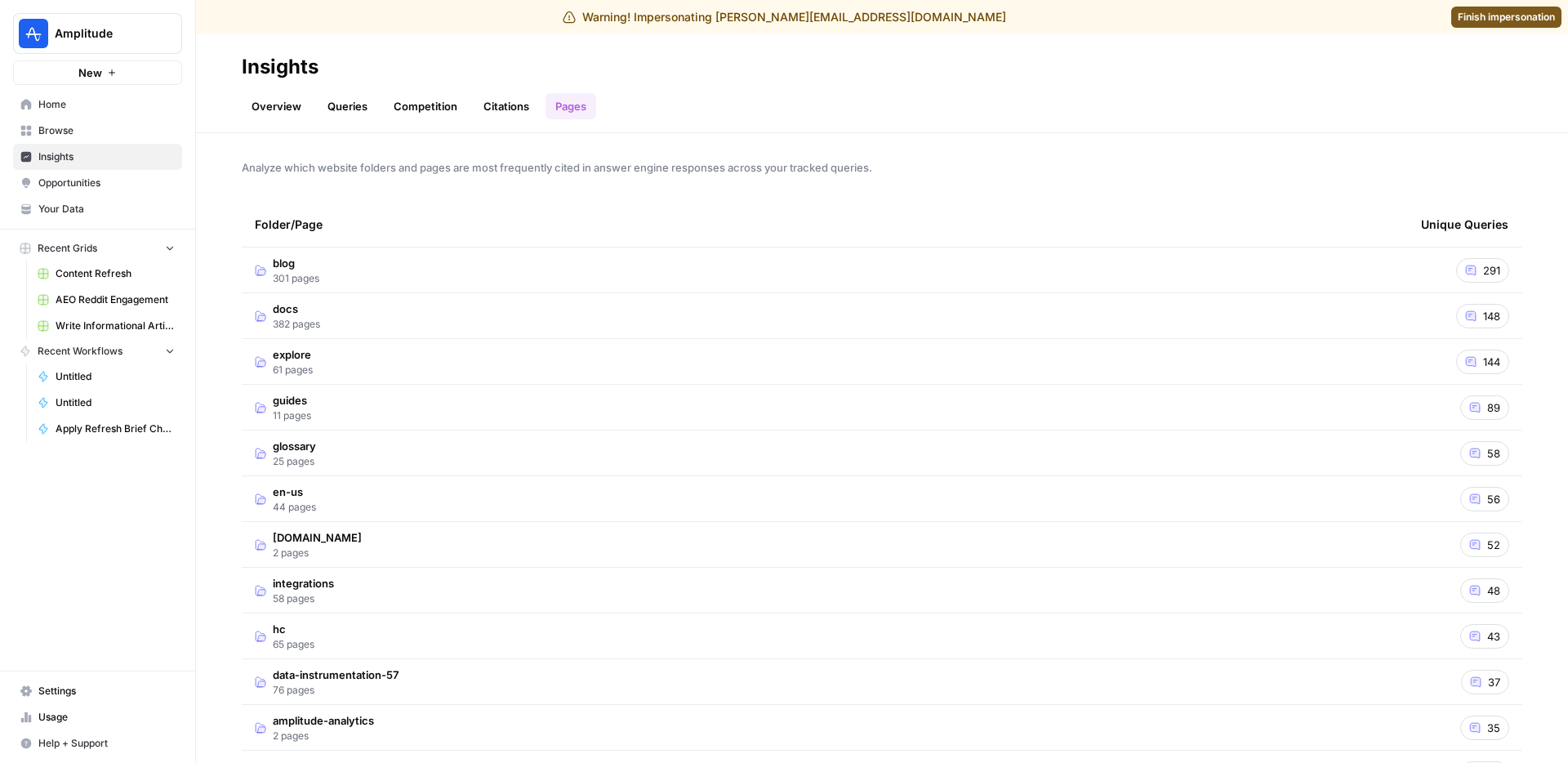
click at [283, 111] on link "Overview" at bounding box center [276, 106] width 70 height 26
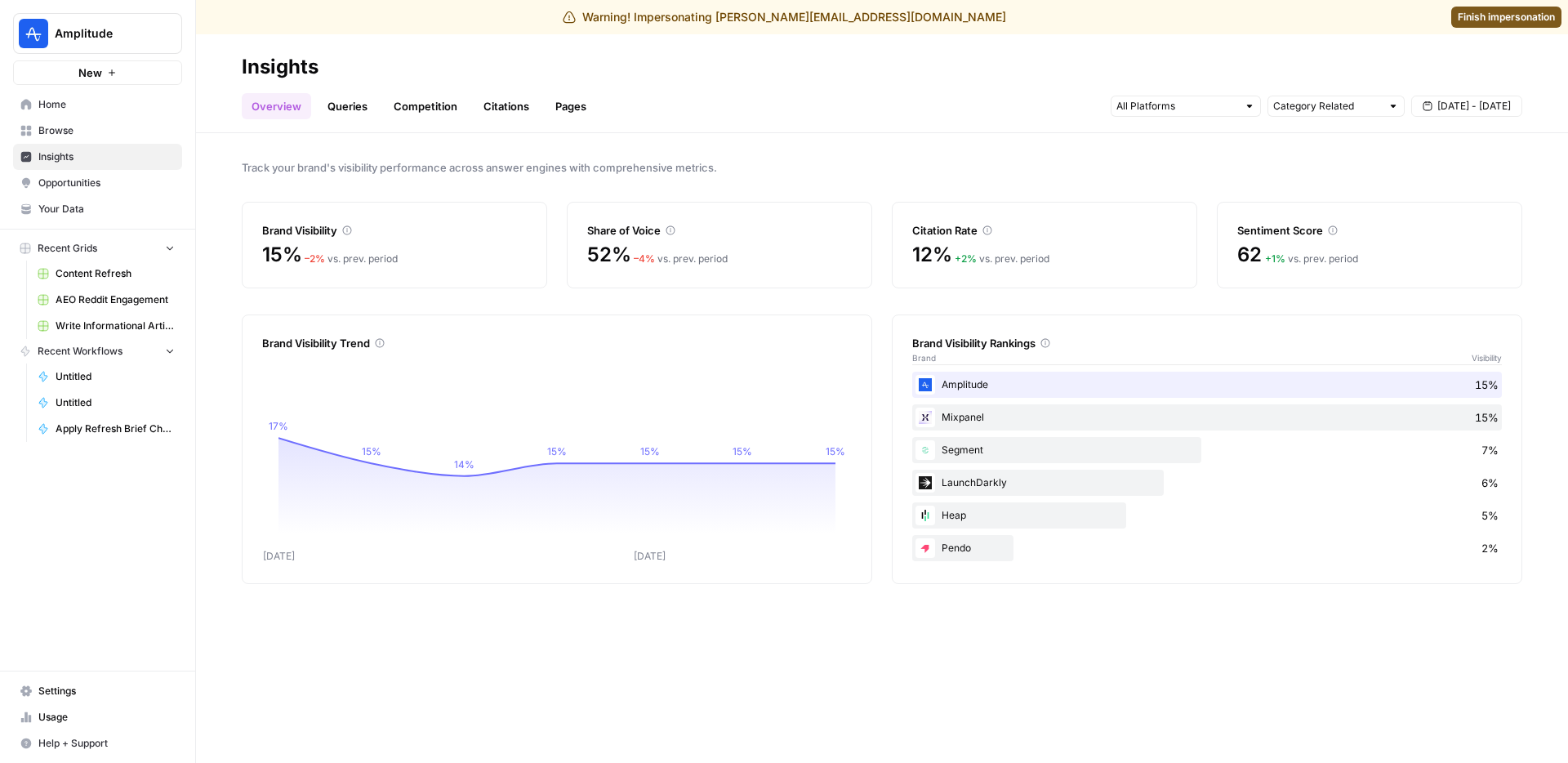
click at [349, 102] on link "Queries" at bounding box center [347, 106] width 60 height 26
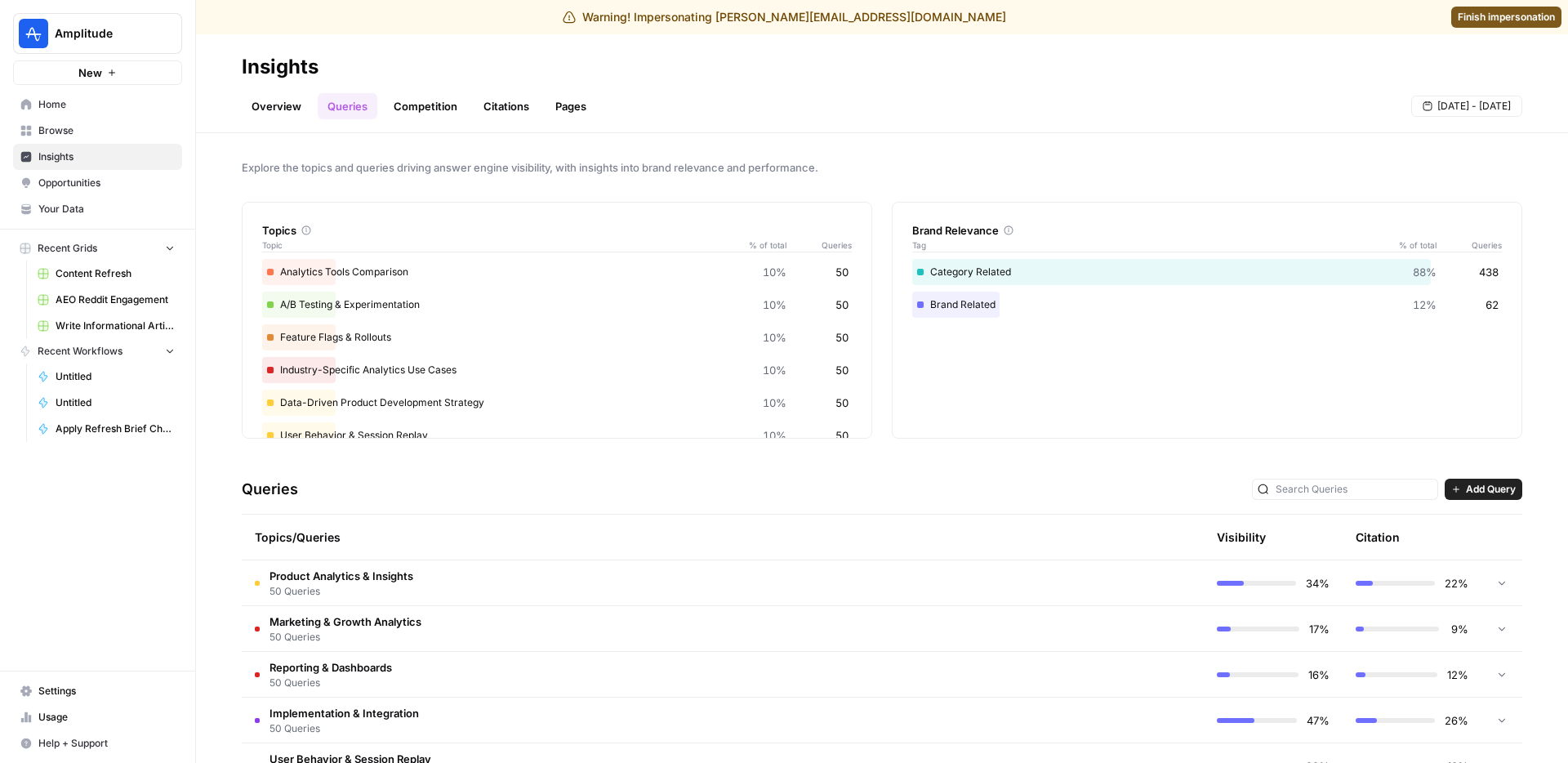
click at [412, 106] on link "Competition" at bounding box center [425, 106] width 83 height 26
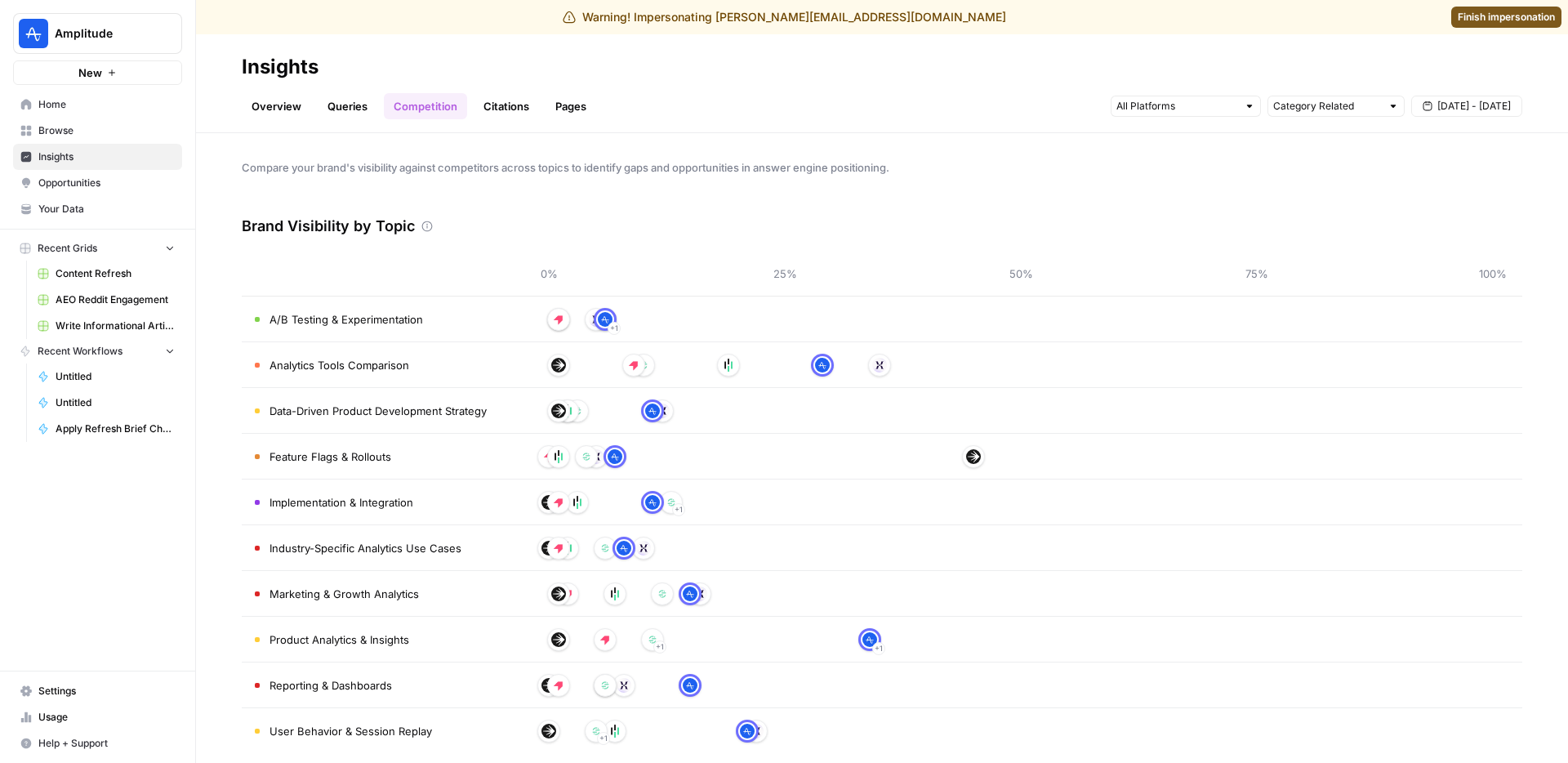
click at [526, 106] on link "Citations" at bounding box center [506, 106] width 65 height 26
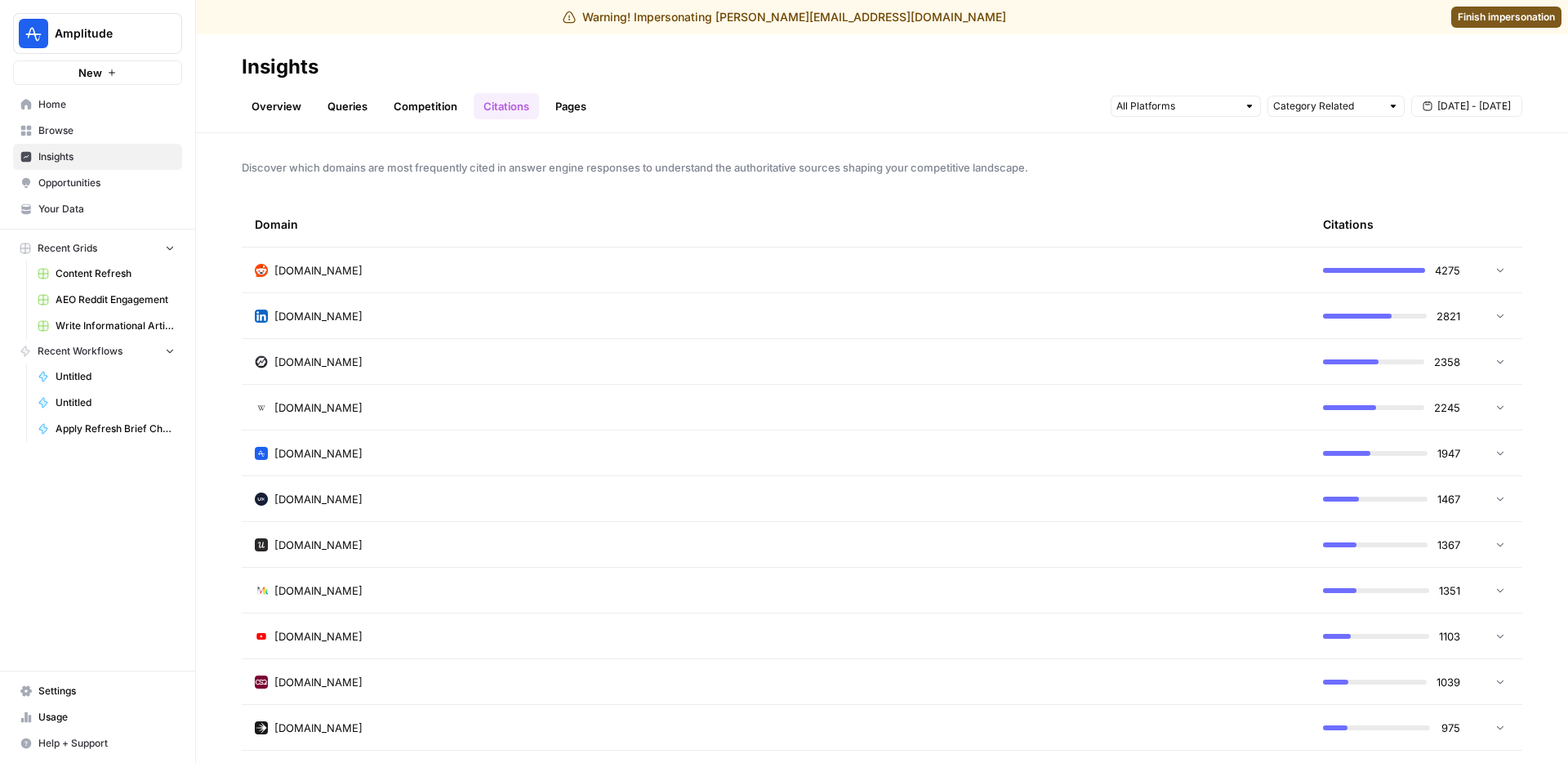
click at [275, 101] on link "Overview" at bounding box center [276, 106] width 70 height 26
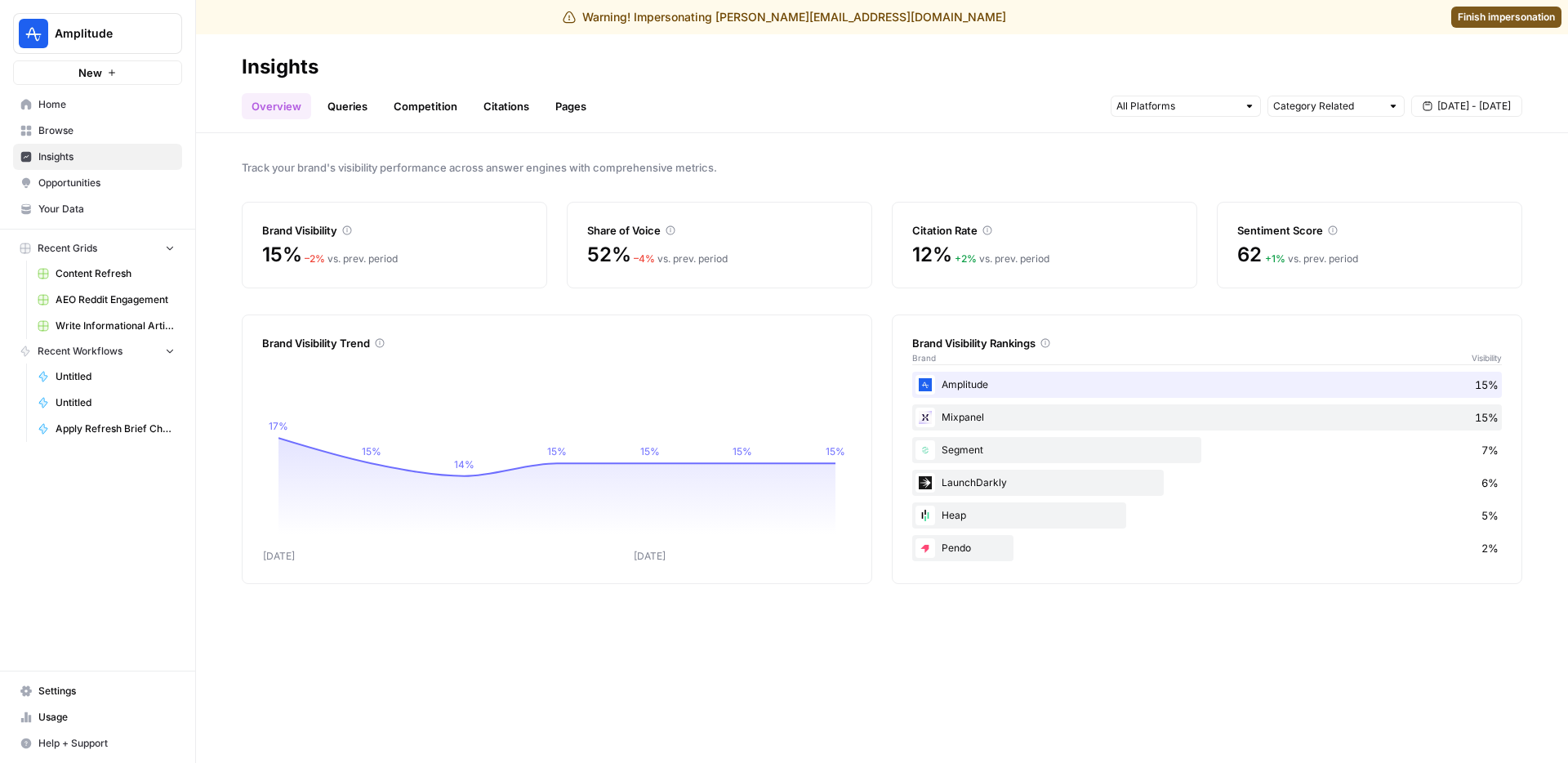
click at [343, 101] on link "Queries" at bounding box center [347, 106] width 60 height 26
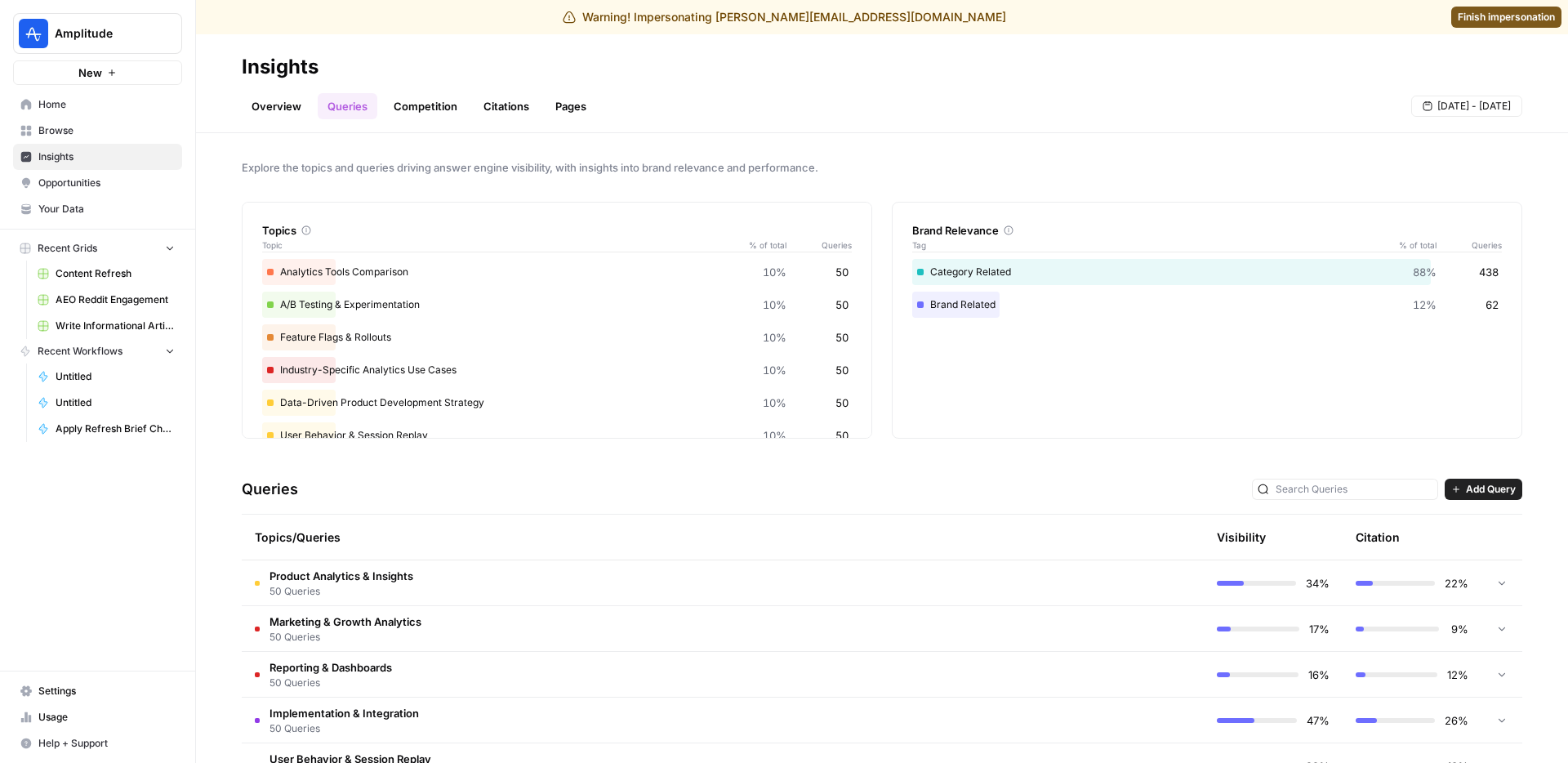
click at [421, 119] on link "Competition" at bounding box center [425, 106] width 83 height 26
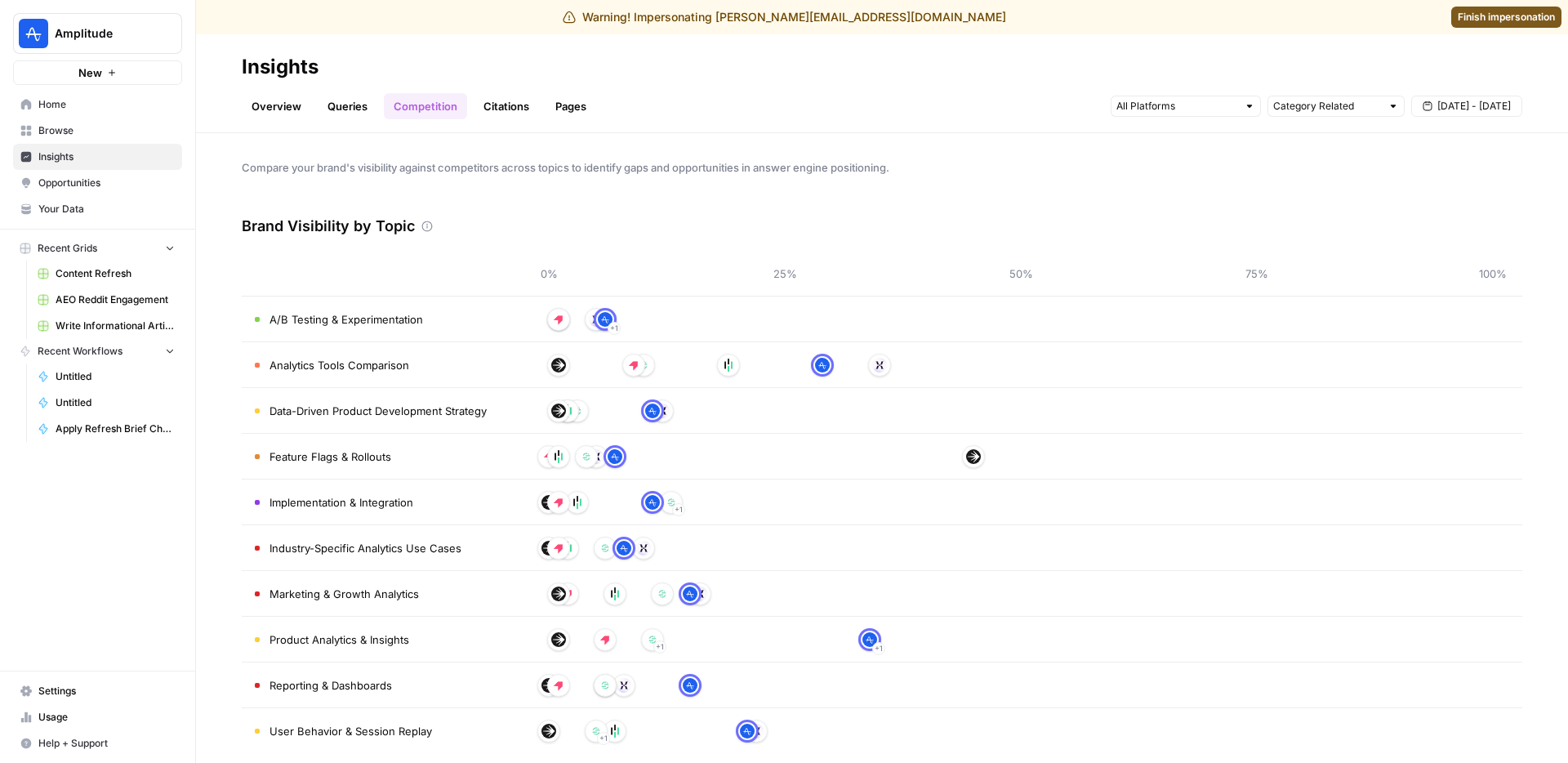
click at [496, 107] on link "Citations" at bounding box center [506, 106] width 65 height 26
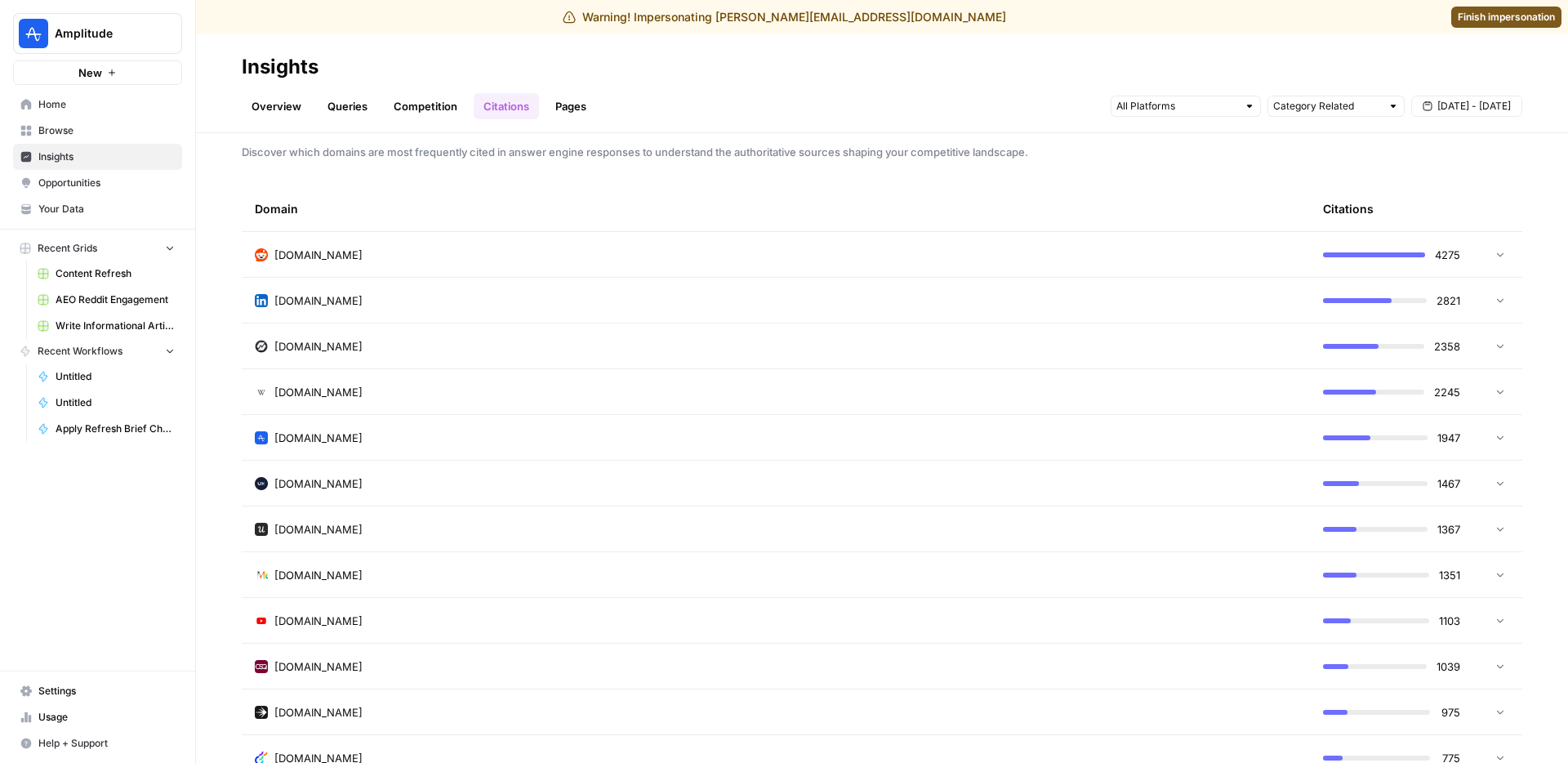
scroll to position [25, 0]
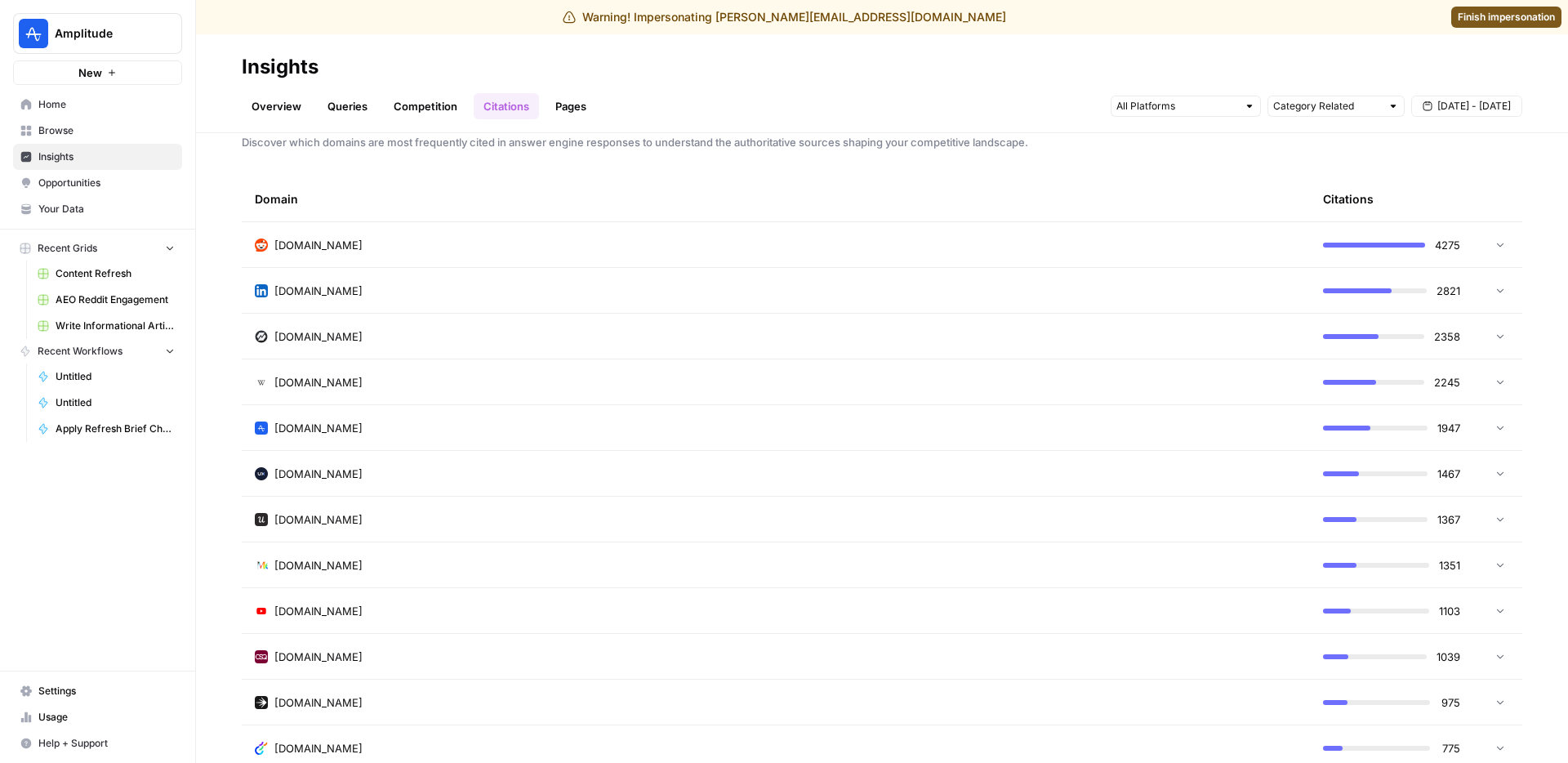
click at [498, 227] on td "reddit.com" at bounding box center [776, 245] width 1068 height 45
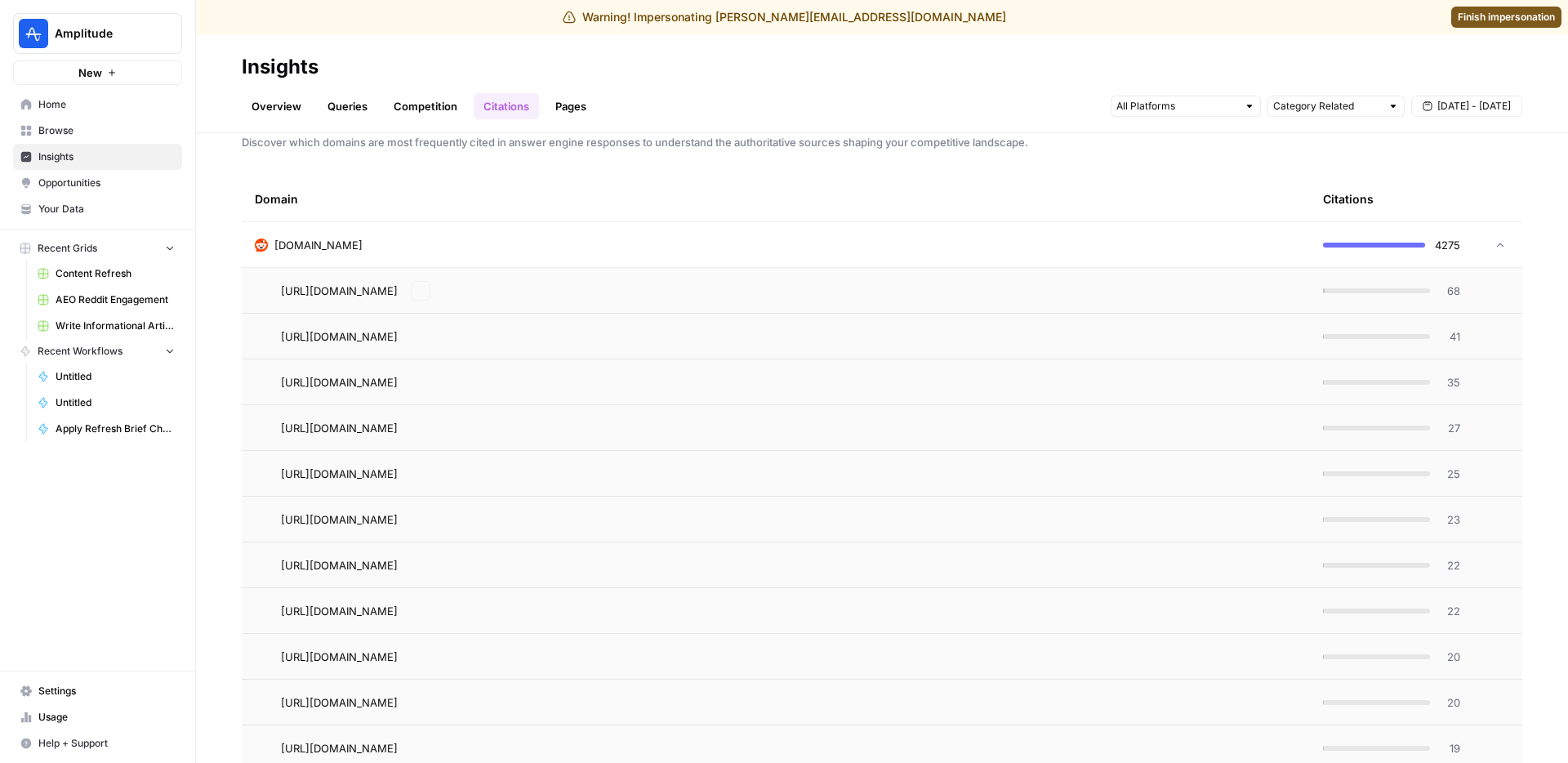
click at [478, 245] on div "reddit.com" at bounding box center [776, 245] width 1042 height 16
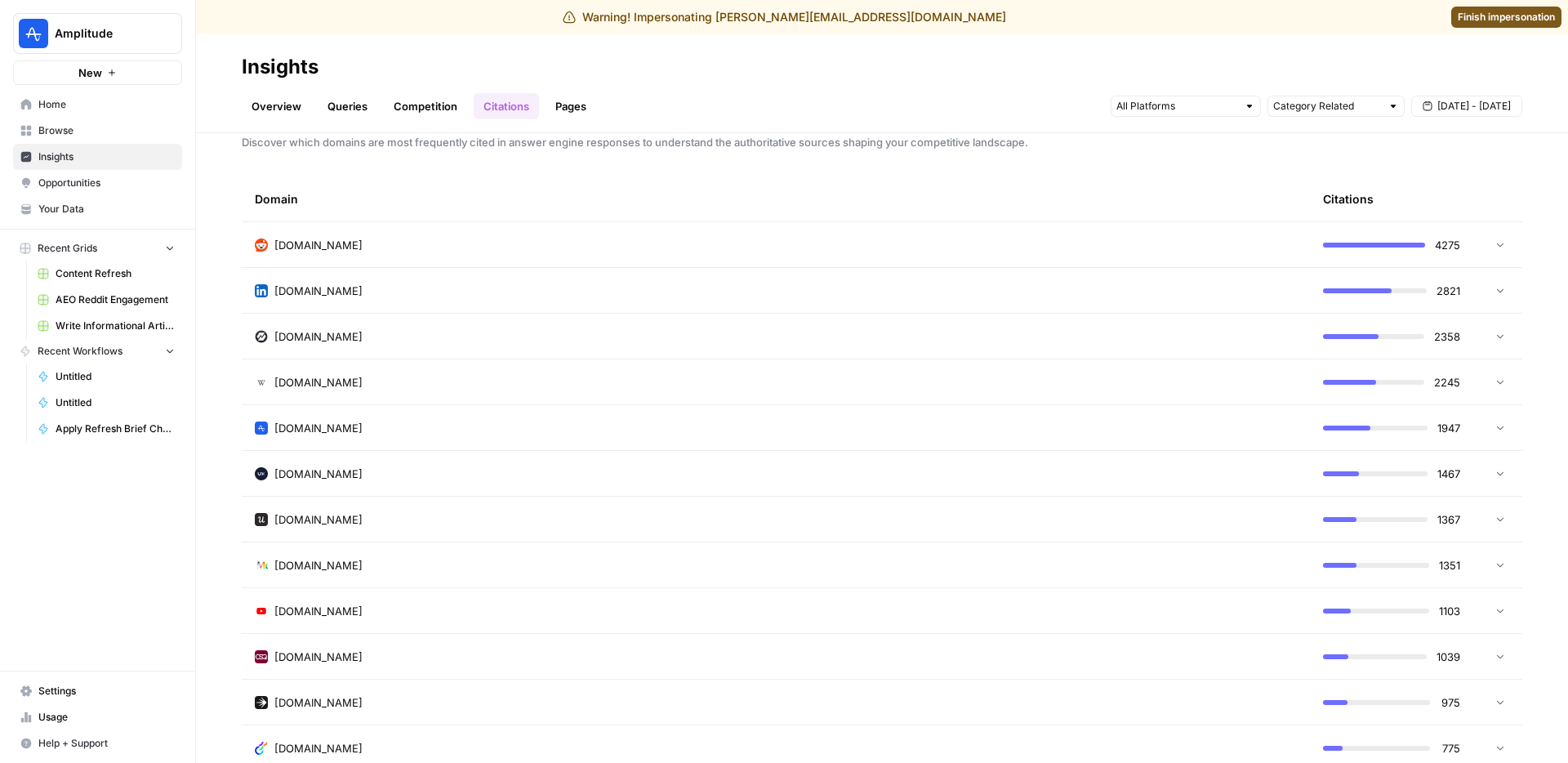
scroll to position [0, 0]
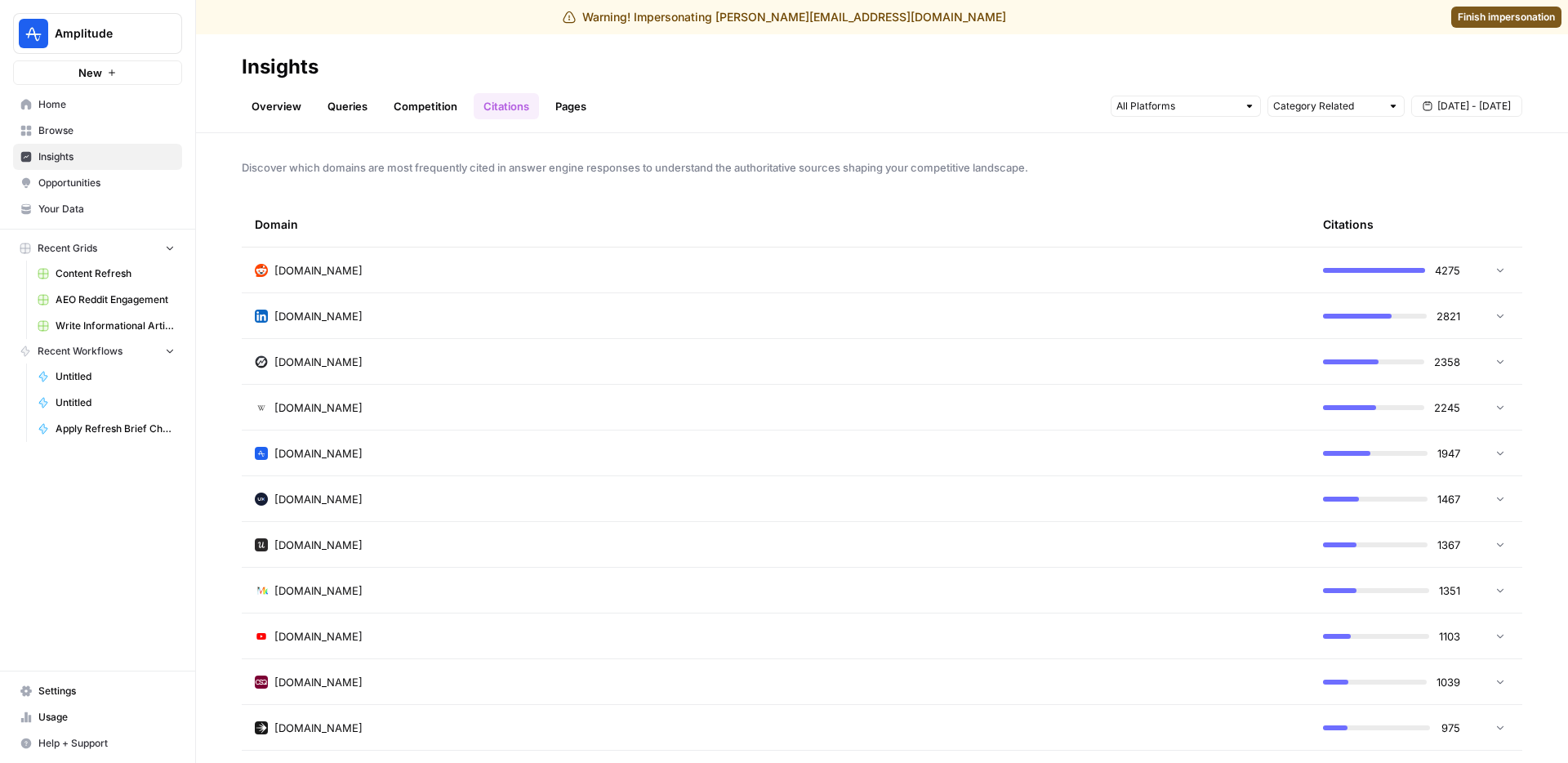
click at [361, 182] on div "Discover which domains are most frequently cited in answer engine responses to …" at bounding box center [881, 447] width 1371 height 630
click at [385, 172] on span "Discover which domains are most frequently cited in answer engine responses to …" at bounding box center [881, 168] width 1281 height 16
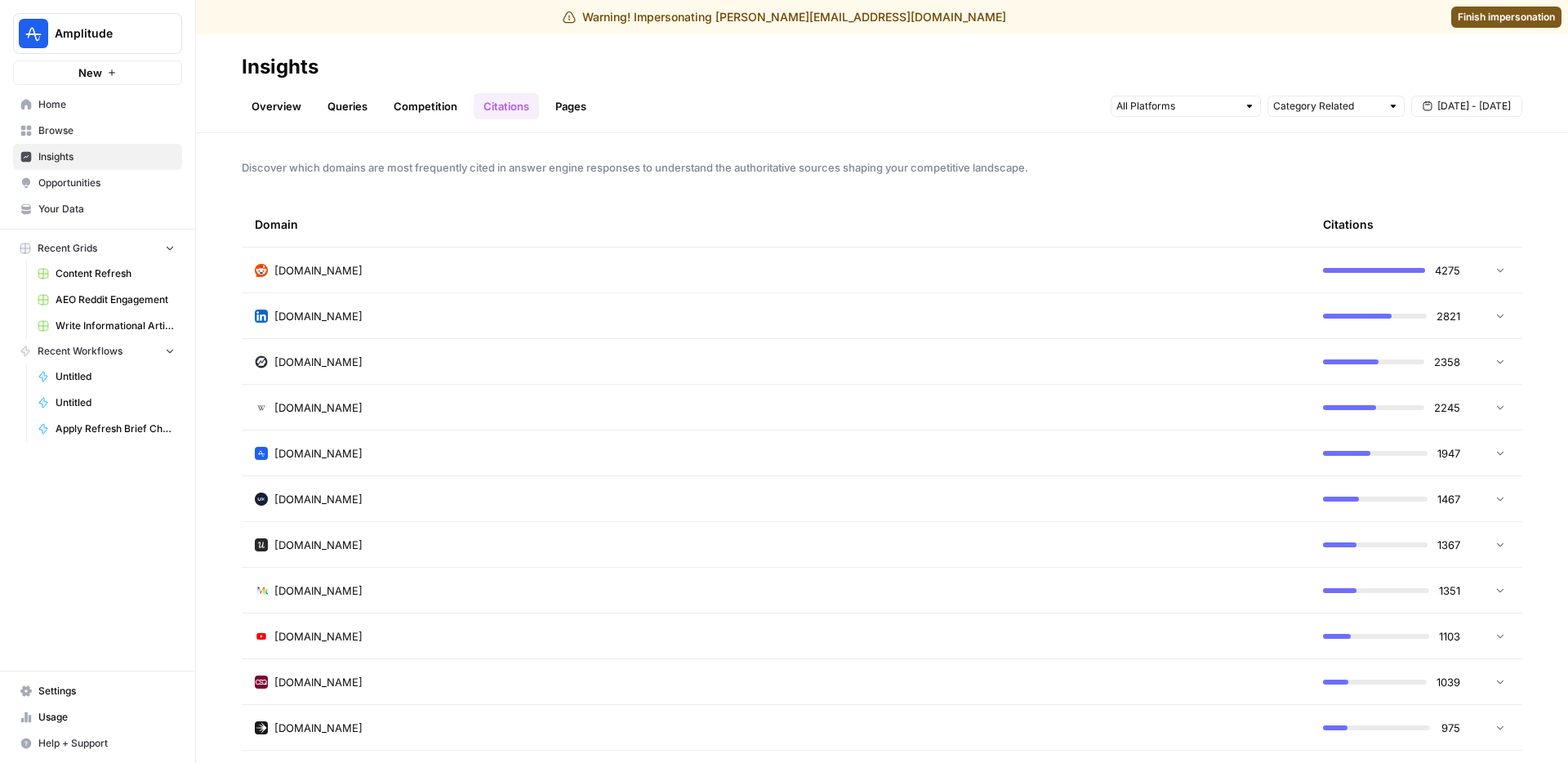
click at [376, 169] on span "Discover which domains are most frequently cited in answer engine responses to …" at bounding box center [881, 168] width 1281 height 16
click at [392, 164] on span "Discover which domains are most frequently cited in answer engine responses to …" at bounding box center [881, 168] width 1281 height 16
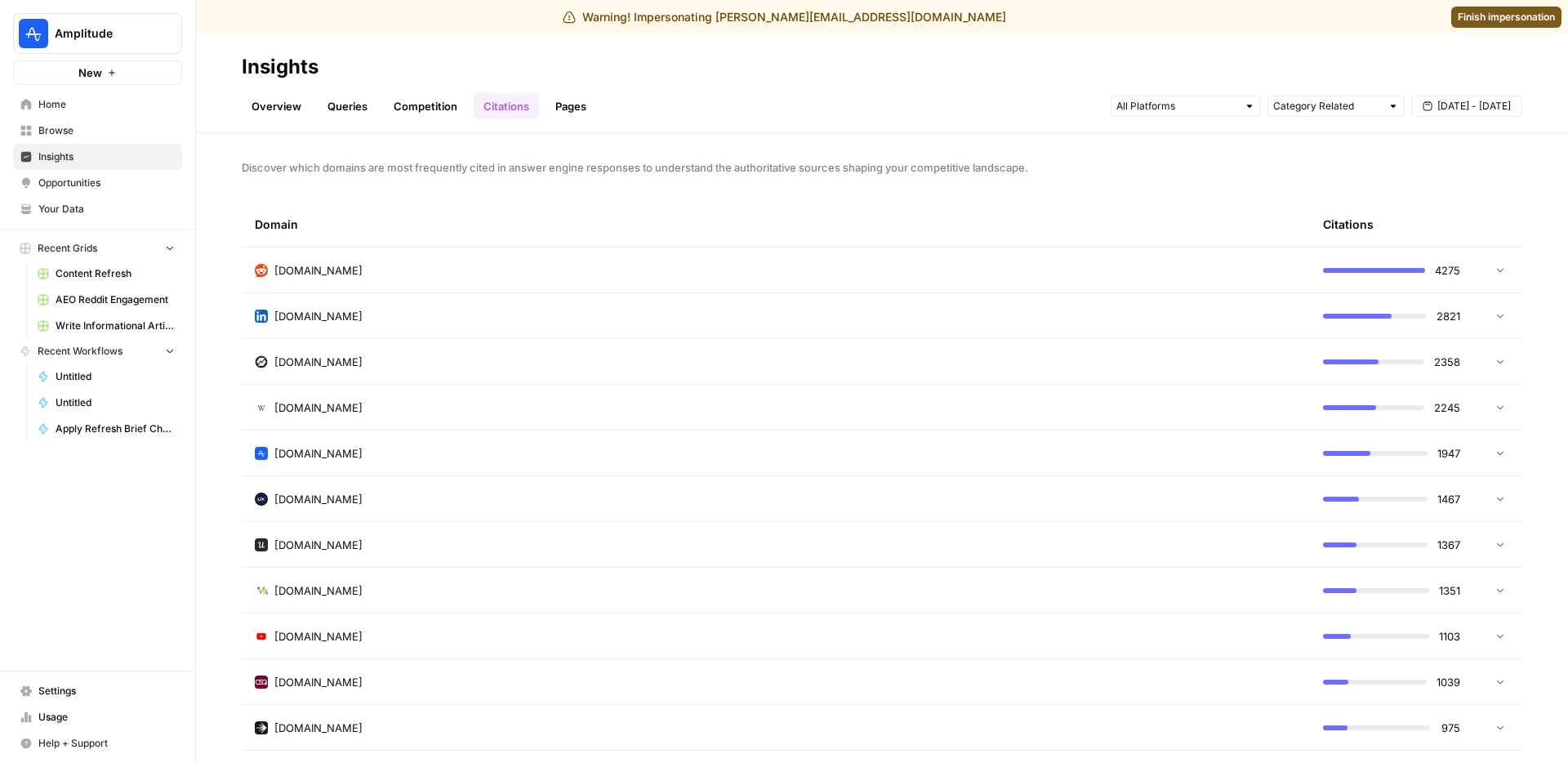
click at [392, 164] on span "Discover which domains are most frequently cited in answer engine responses to …" at bounding box center [881, 168] width 1281 height 16
click at [411, 164] on span "Discover which domains are most frequently cited in answer engine responses to …" at bounding box center [881, 168] width 1281 height 16
click at [602, 92] on div "Overview Queries Competition Citations Pages Category Related Aug 28 - Sep 3" at bounding box center [881, 99] width 1281 height 39
click at [587, 98] on link "Pages" at bounding box center [571, 106] width 51 height 26
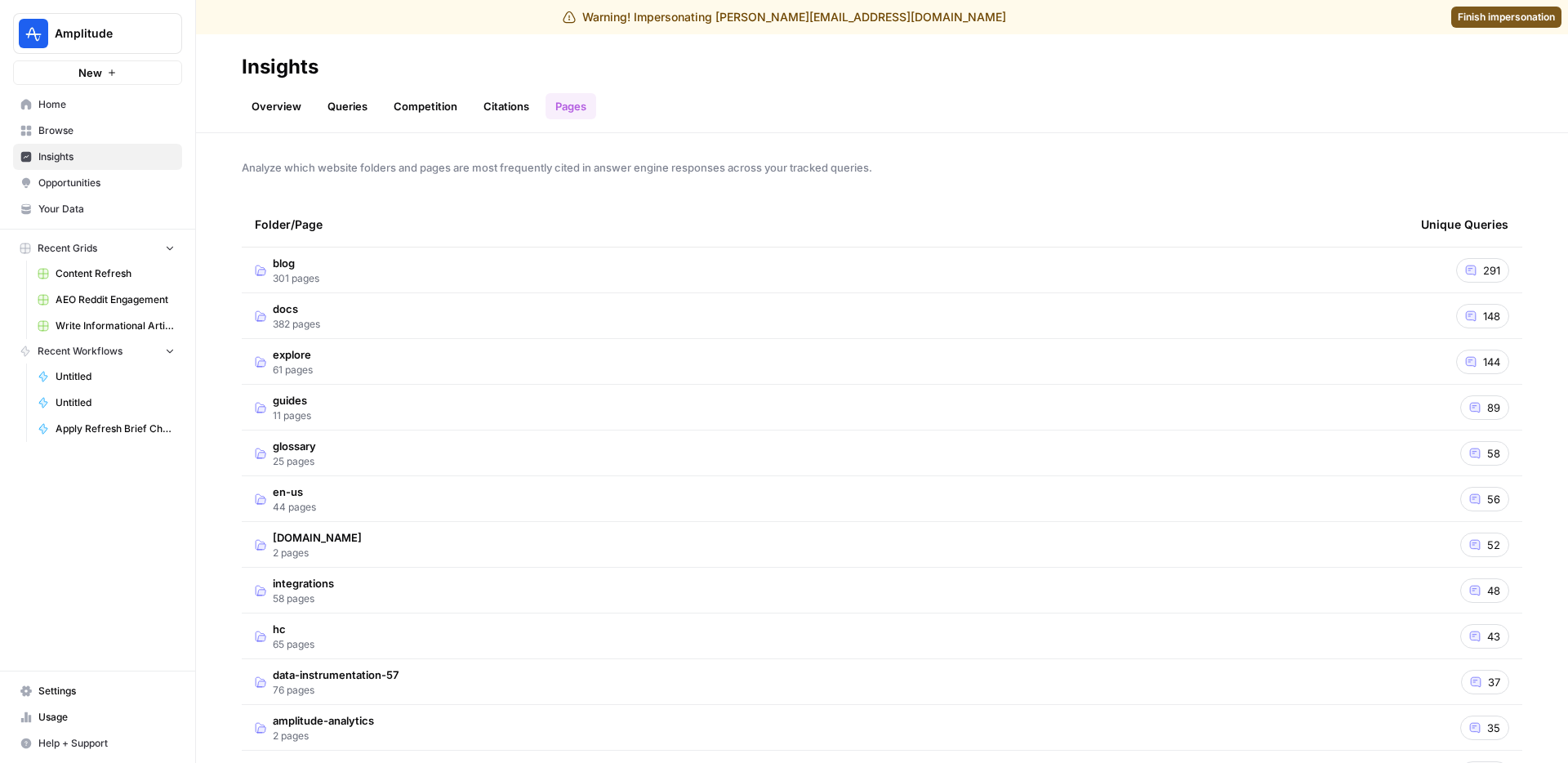
click at [423, 260] on td "blog 301 pages" at bounding box center [824, 270] width 1166 height 45
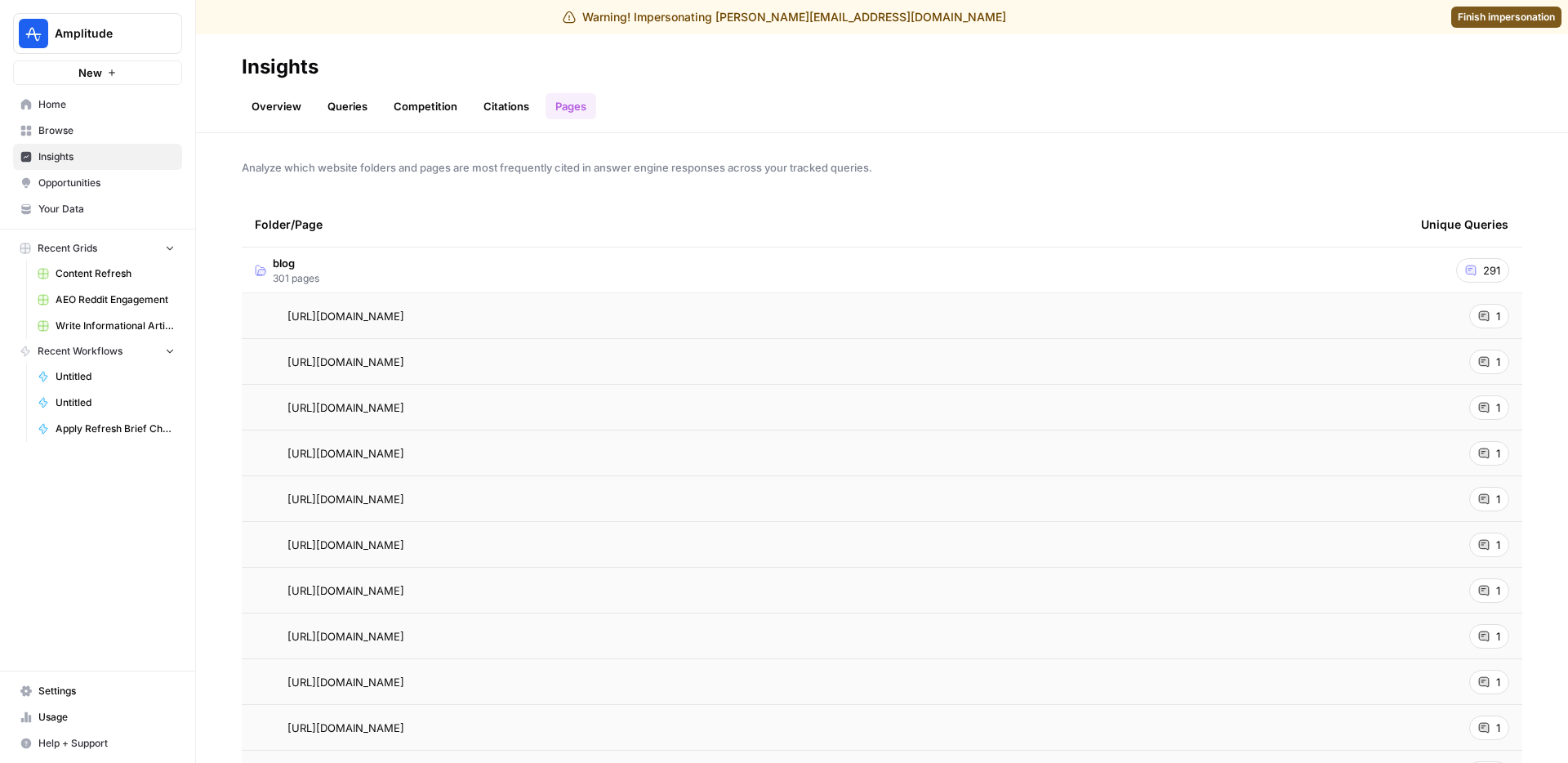
click at [423, 260] on td "blog 301 pages" at bounding box center [824, 270] width 1166 height 45
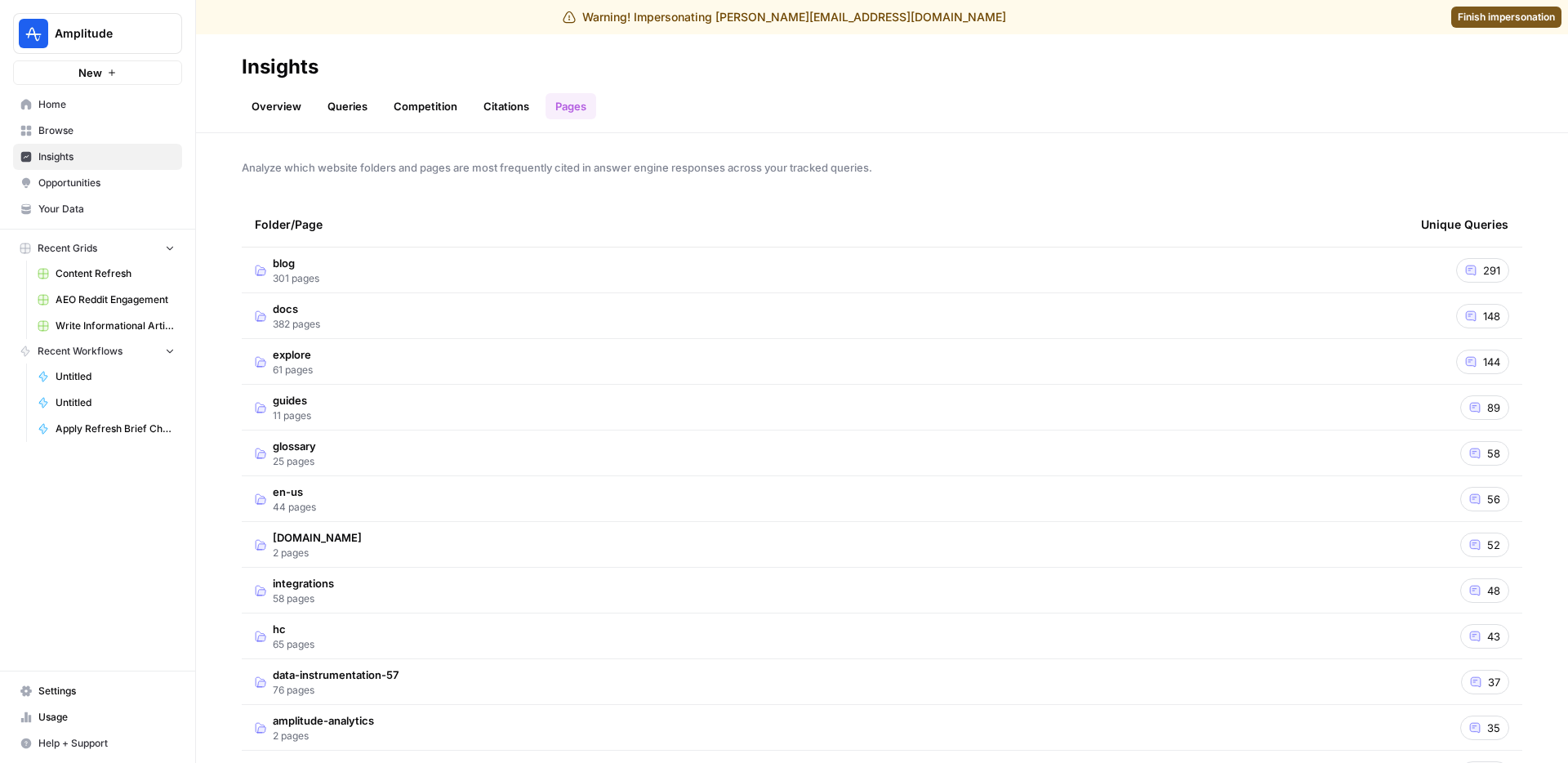
click at [509, 115] on link "Citations" at bounding box center [506, 106] width 65 height 26
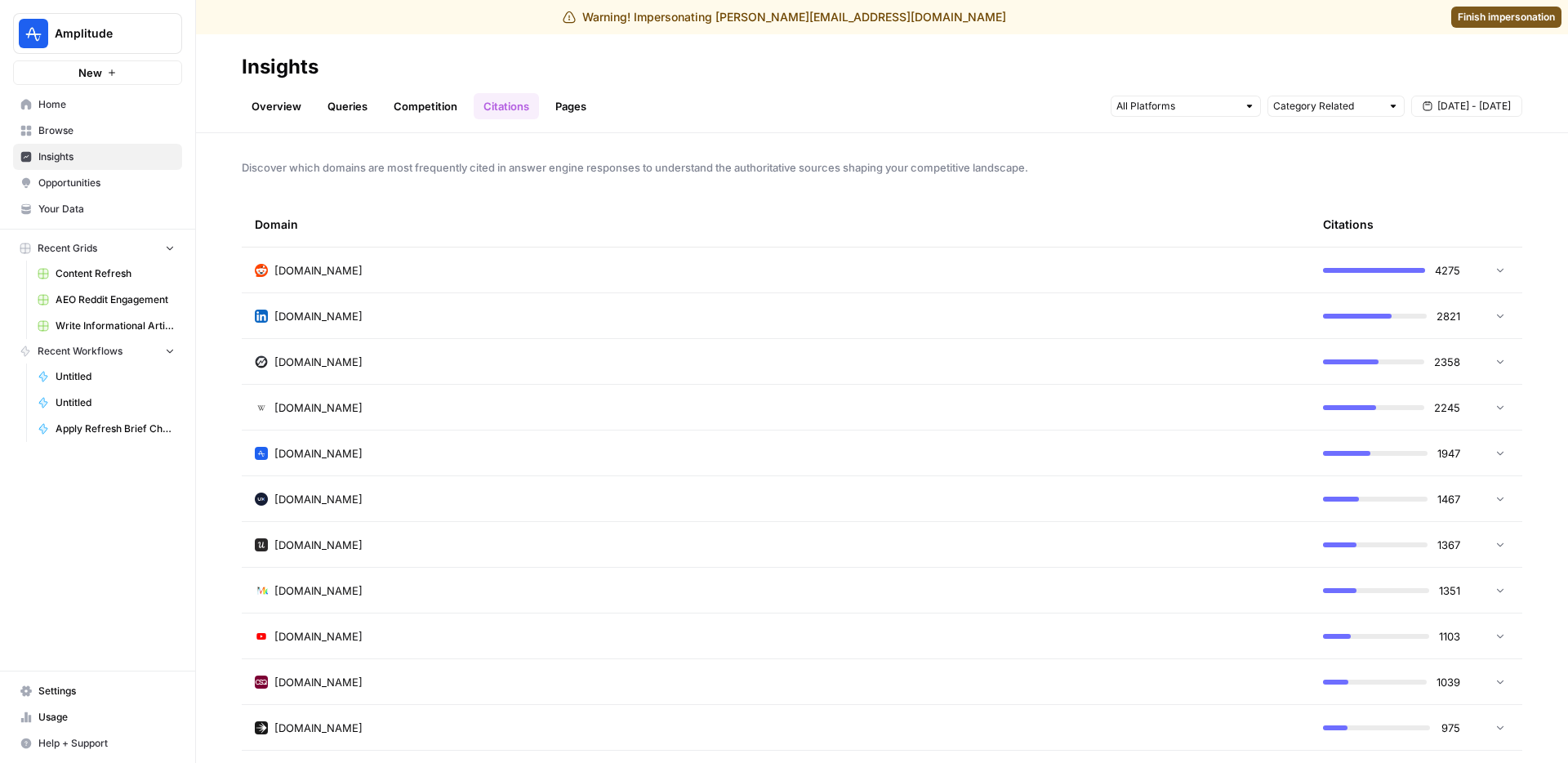
click at [566, 263] on div "reddit.com" at bounding box center [776, 271] width 1042 height 16
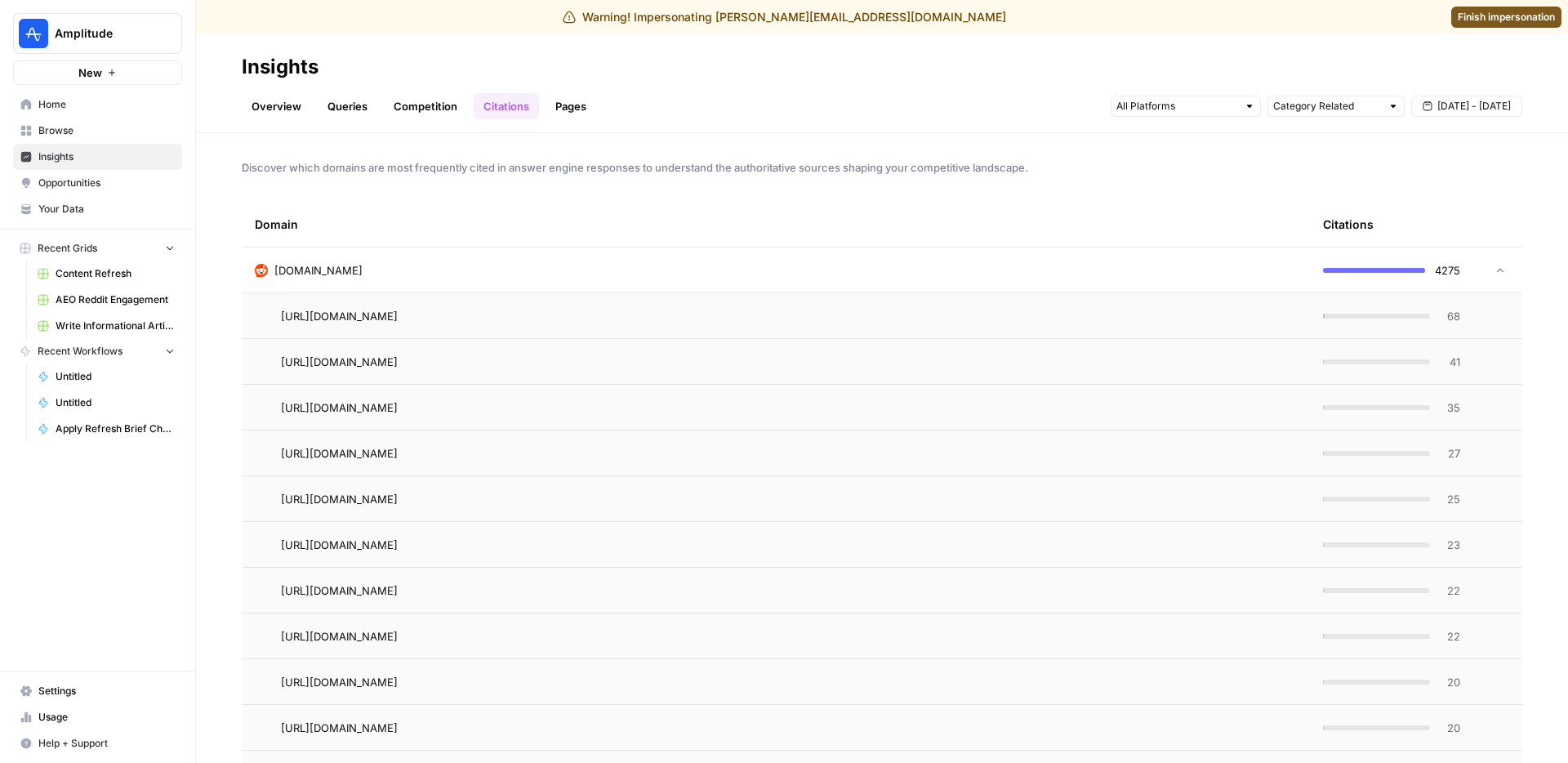
click at [574, 271] on div "reddit.com" at bounding box center [776, 271] width 1042 height 16
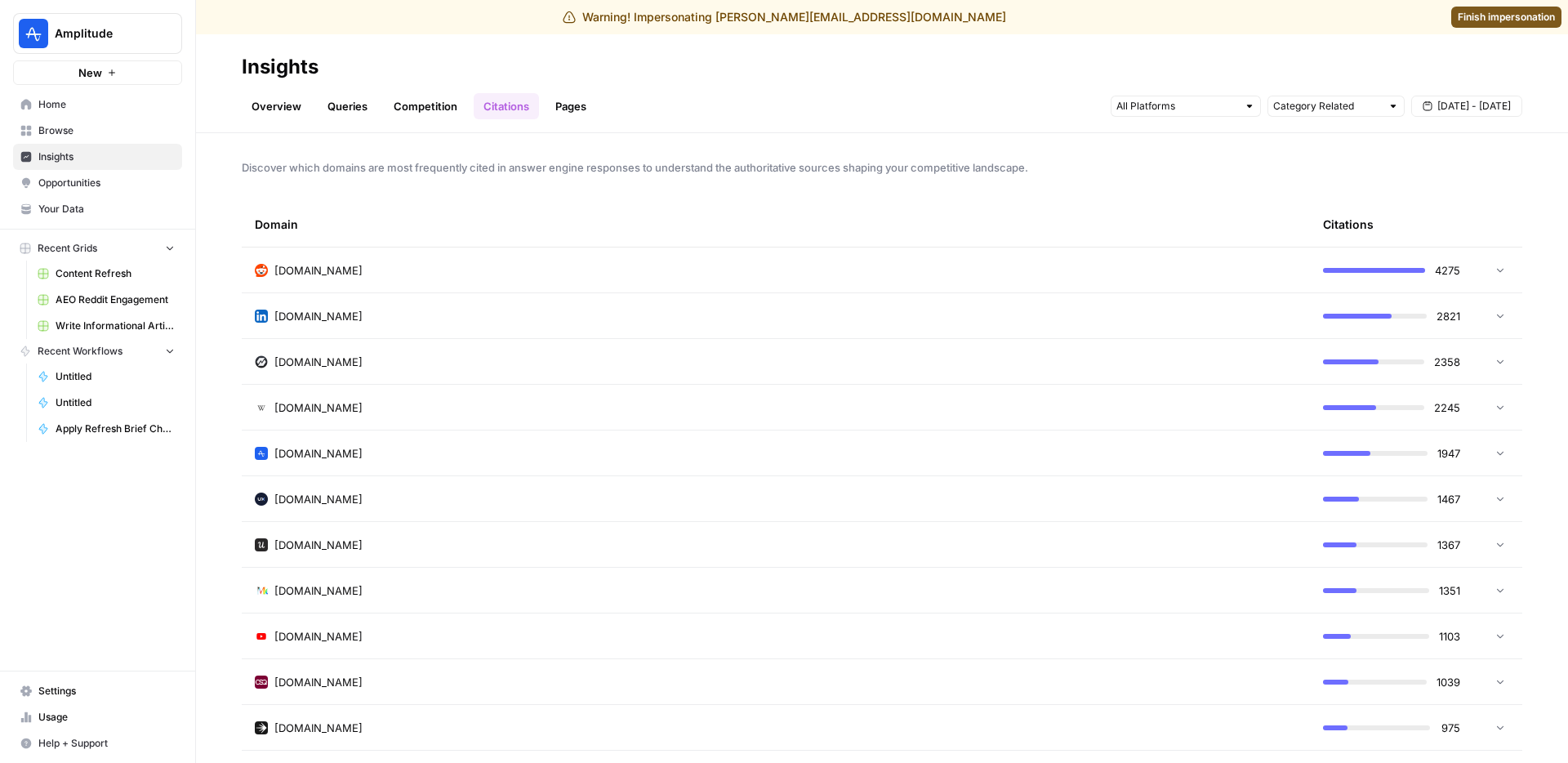
click at [577, 209] on div "Domain" at bounding box center [776, 224] width 1042 height 45
click at [418, 167] on span "Discover which domains are most frequently cited in answer engine responses to …" at bounding box center [881, 168] width 1281 height 16
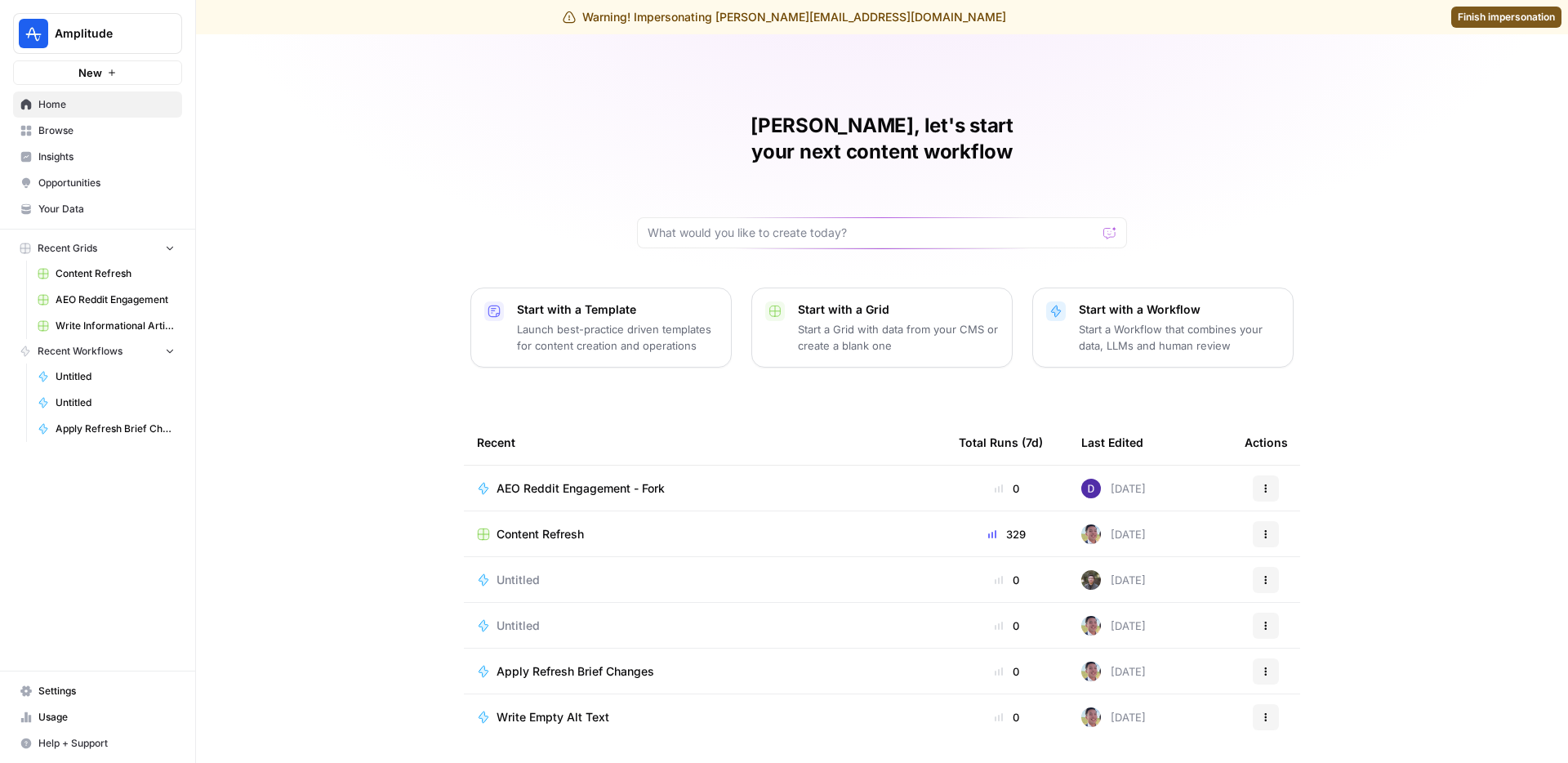
click at [88, 130] on span "Browse" at bounding box center [106, 131] width 137 height 15
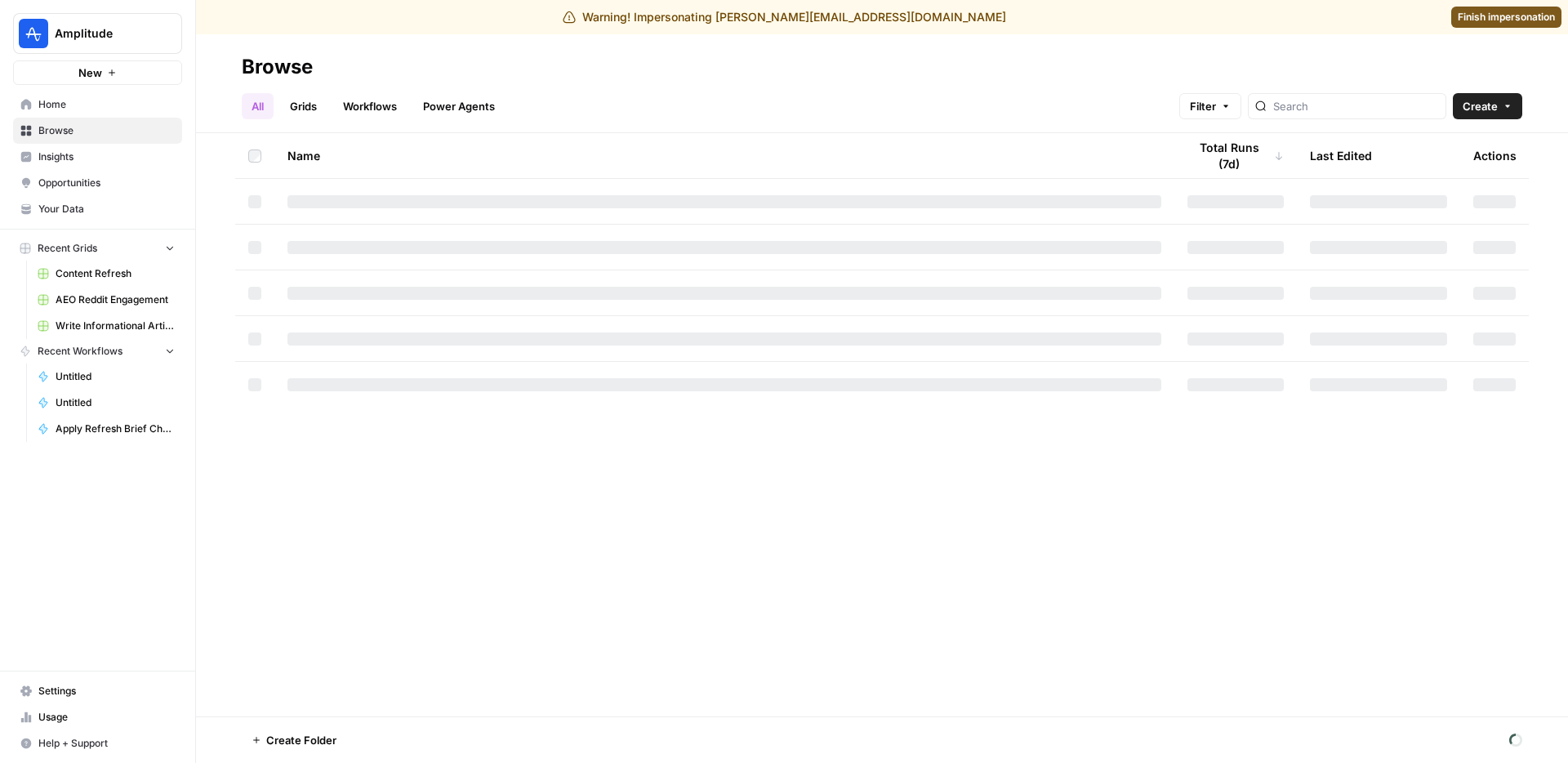
click at [77, 150] on span "Insights" at bounding box center [106, 157] width 137 height 15
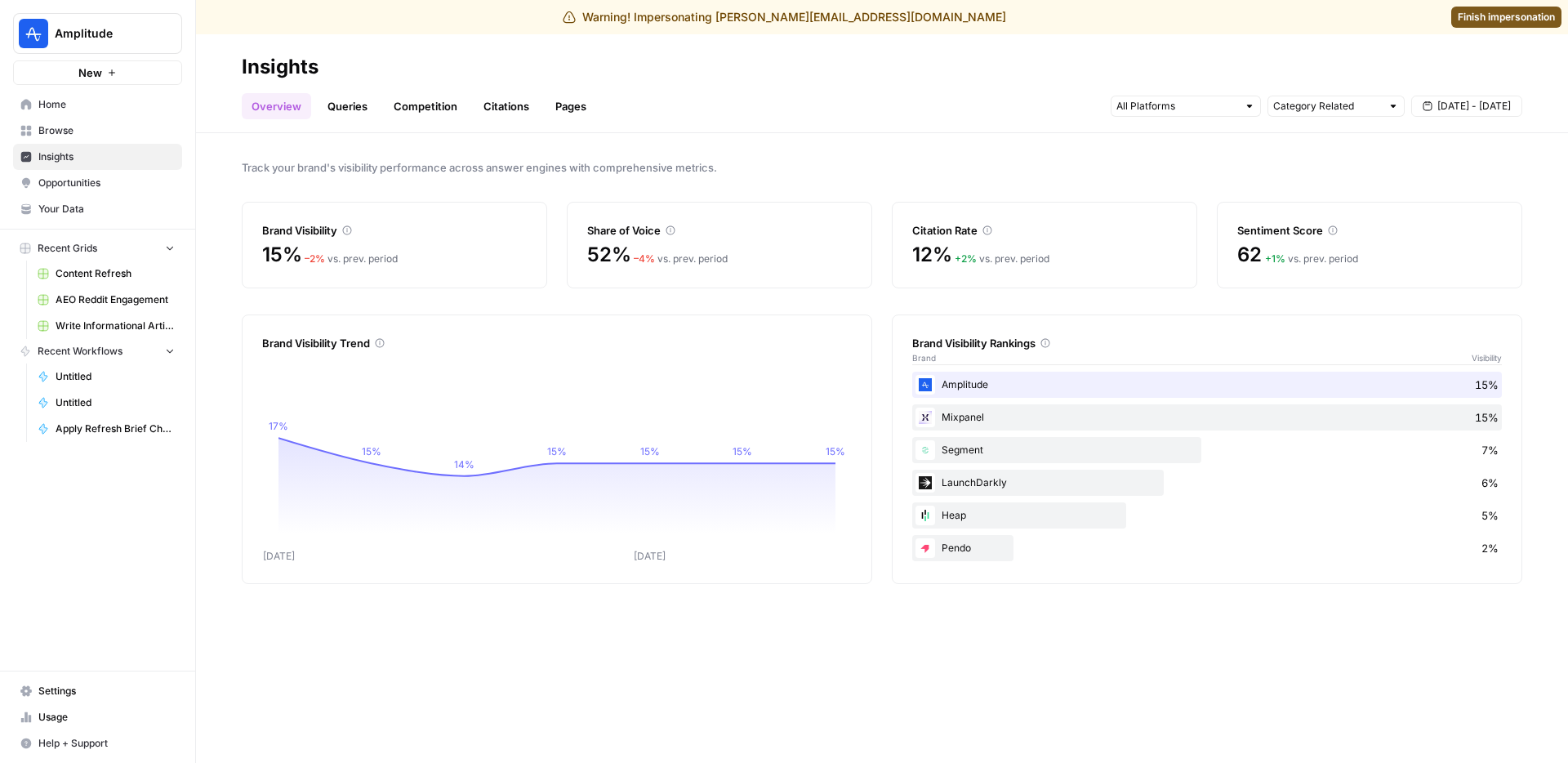
click at [571, 98] on link "Pages" at bounding box center [571, 106] width 51 height 26
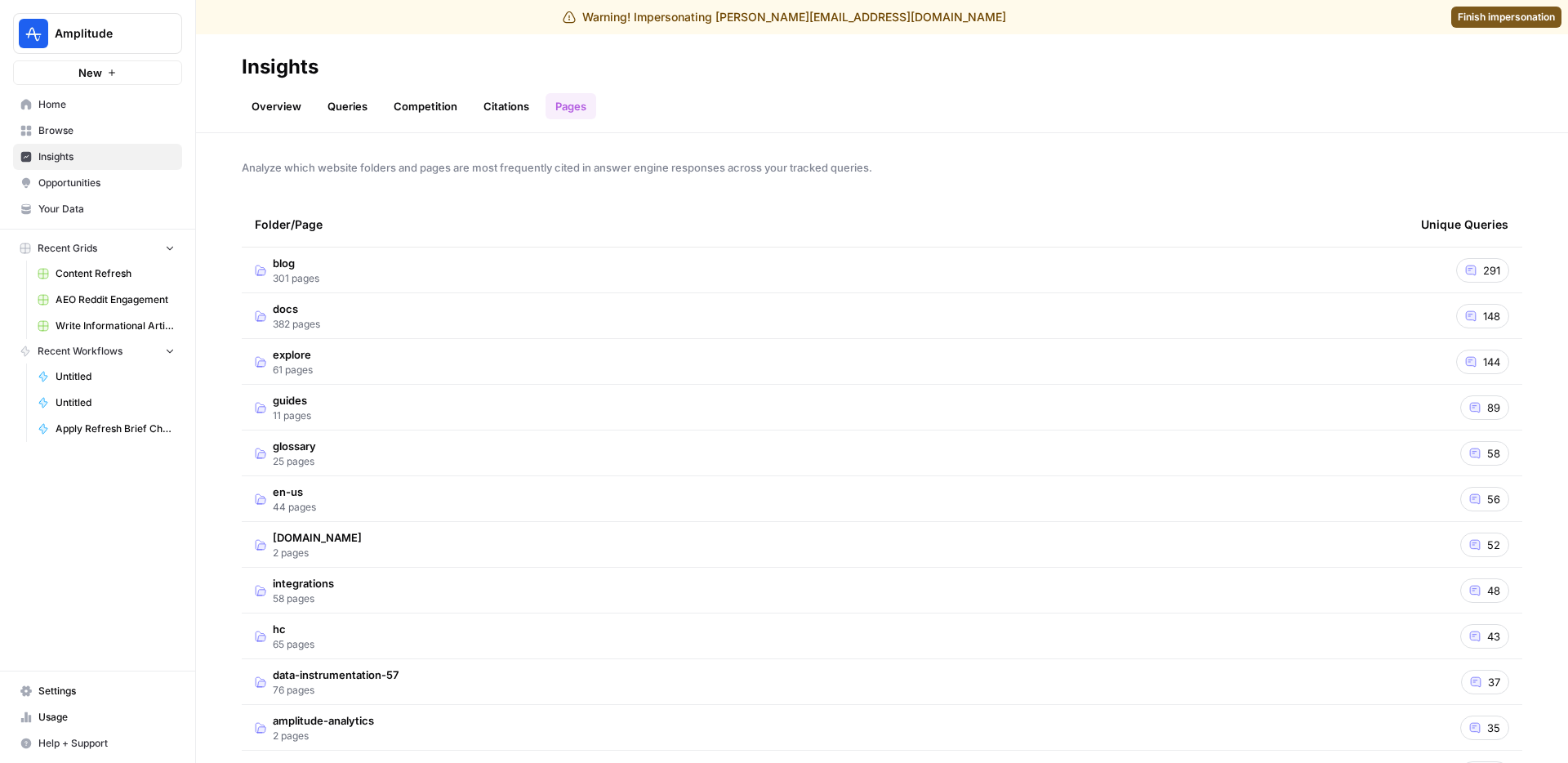
scroll to position [7, 0]
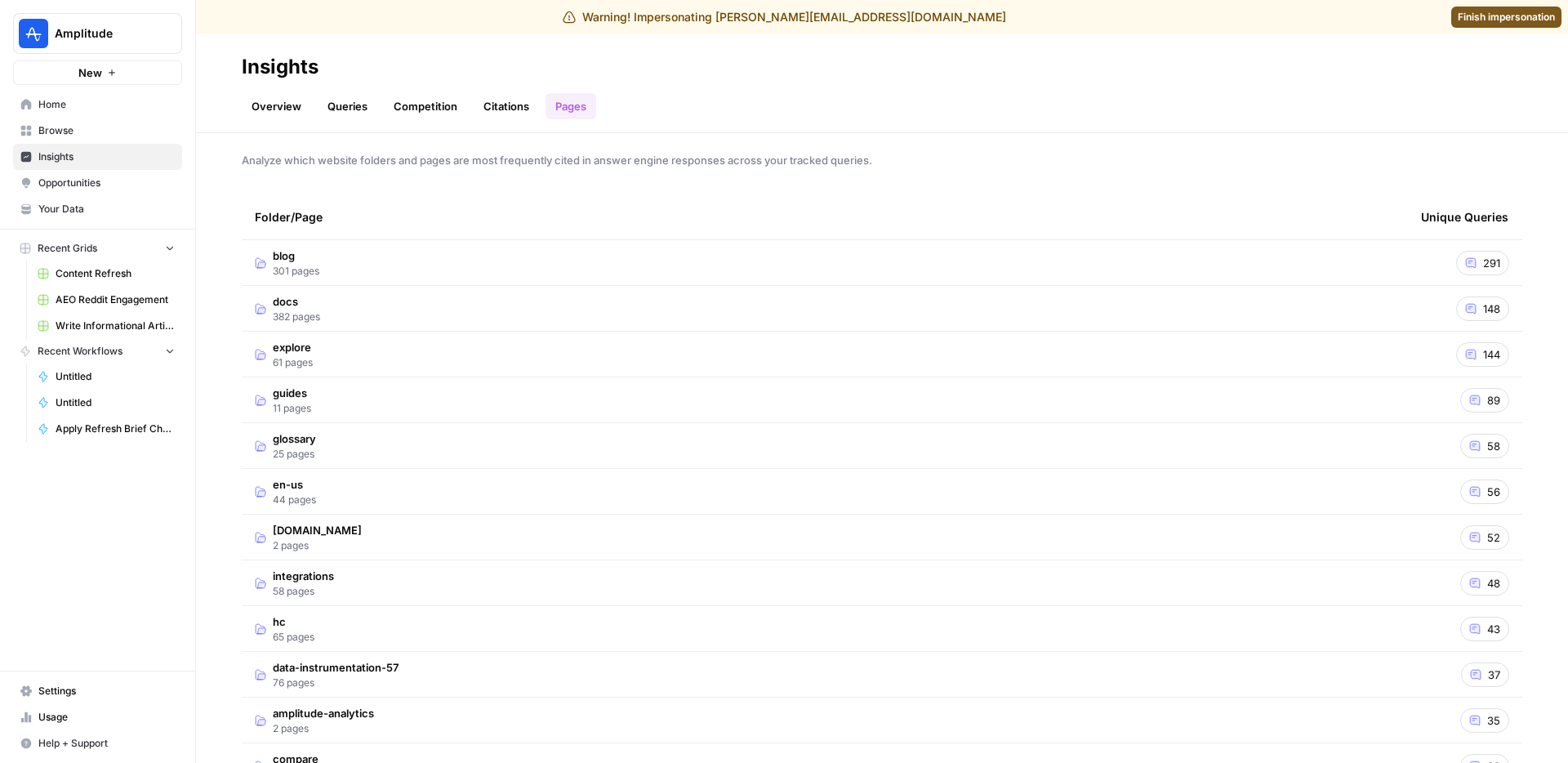
click at [920, 275] on td "blog 301 pages" at bounding box center [824, 263] width 1166 height 45
